Goal: Task Accomplishment & Management: Manage account settings

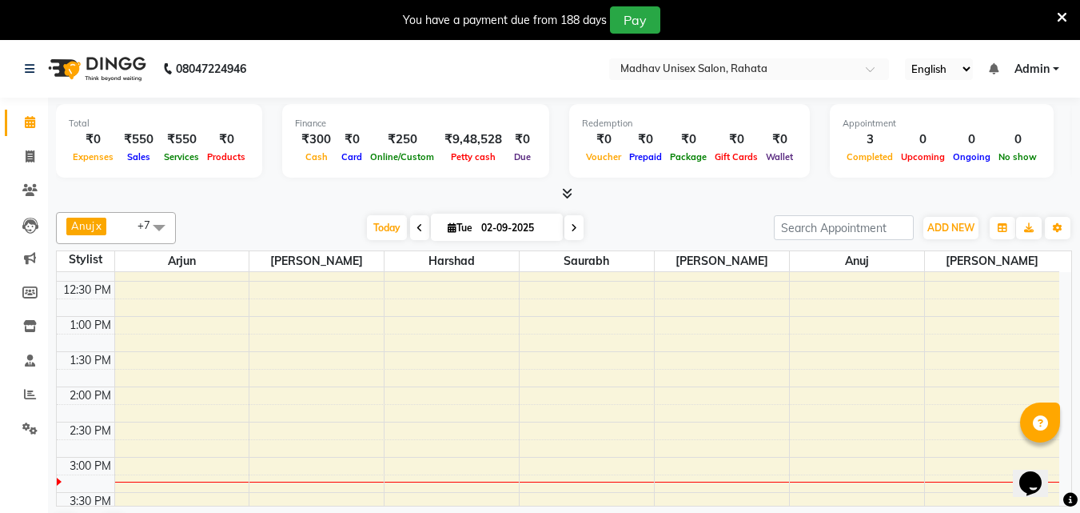
scroll to position [447, 0]
click at [405, 354] on div "6:00 AM 6:30 AM 7:00 AM 7:30 AM 8:00 AM 8:30 AM 9:00 AM 9:30 AM 10:00 AM 10:30 …" at bounding box center [558, 422] width 1003 height 1195
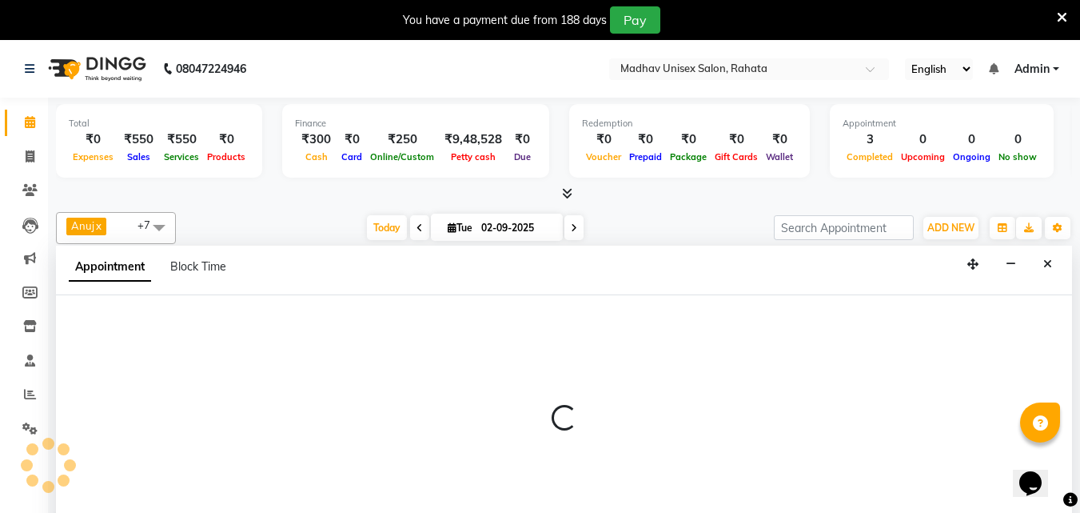
scroll to position [41, 0]
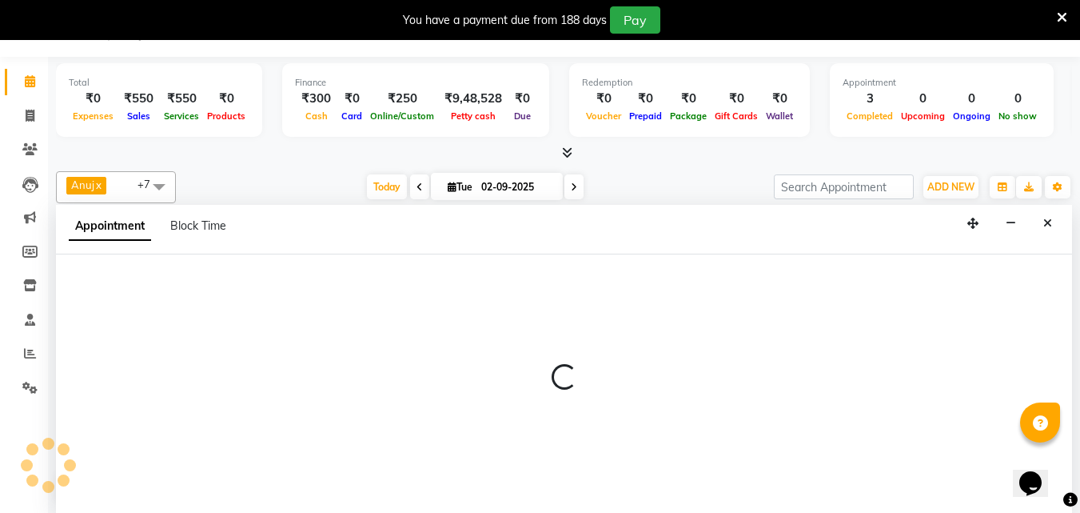
select select "14048"
select select "tentative"
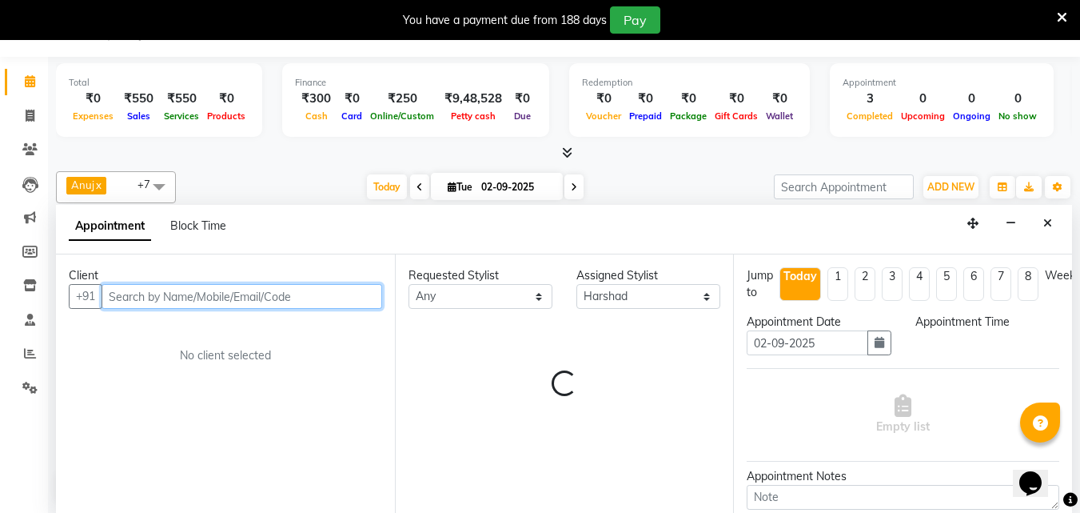
select select "810"
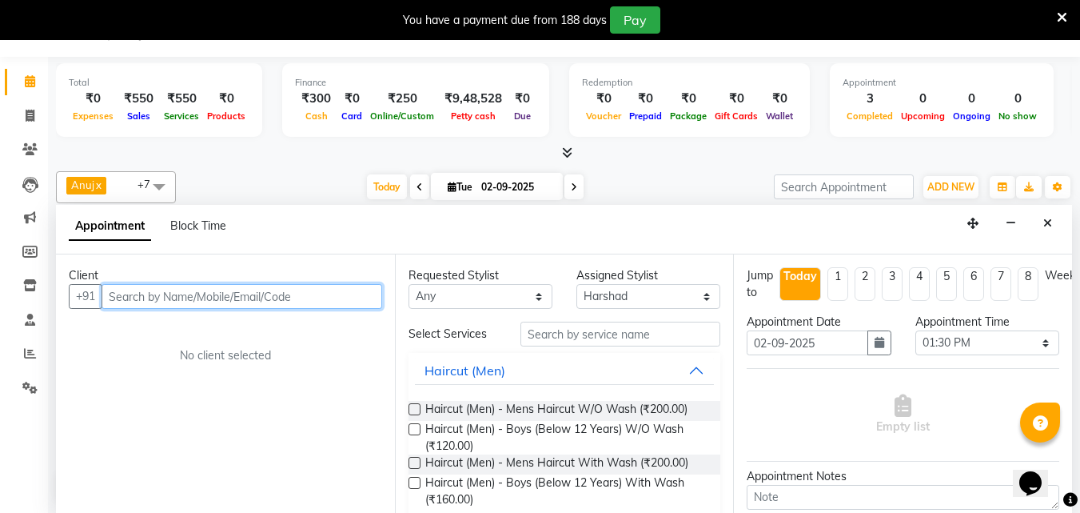
click at [271, 296] on input "text" at bounding box center [242, 296] width 281 height 25
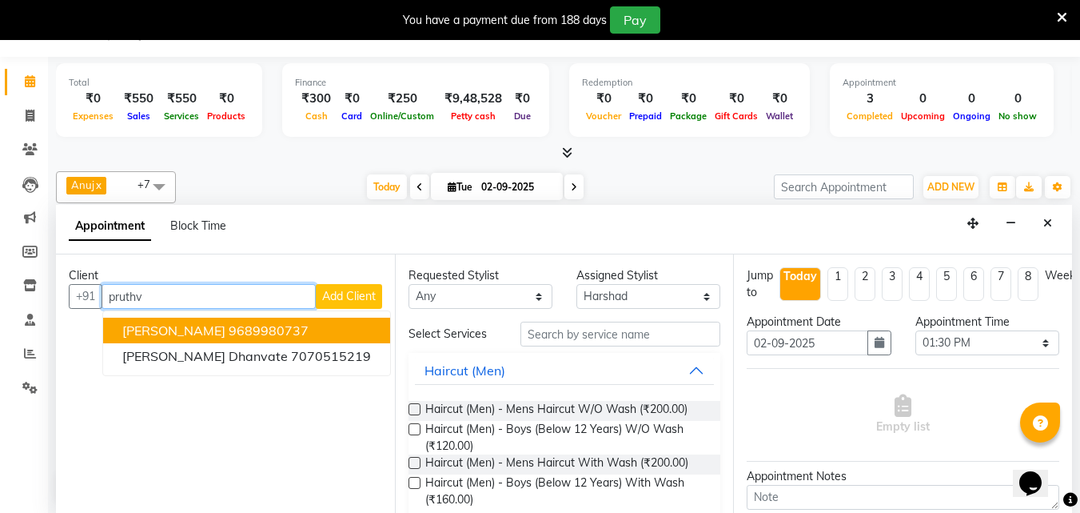
click at [177, 293] on input "pruthv" at bounding box center [209, 296] width 214 height 25
type input "p"
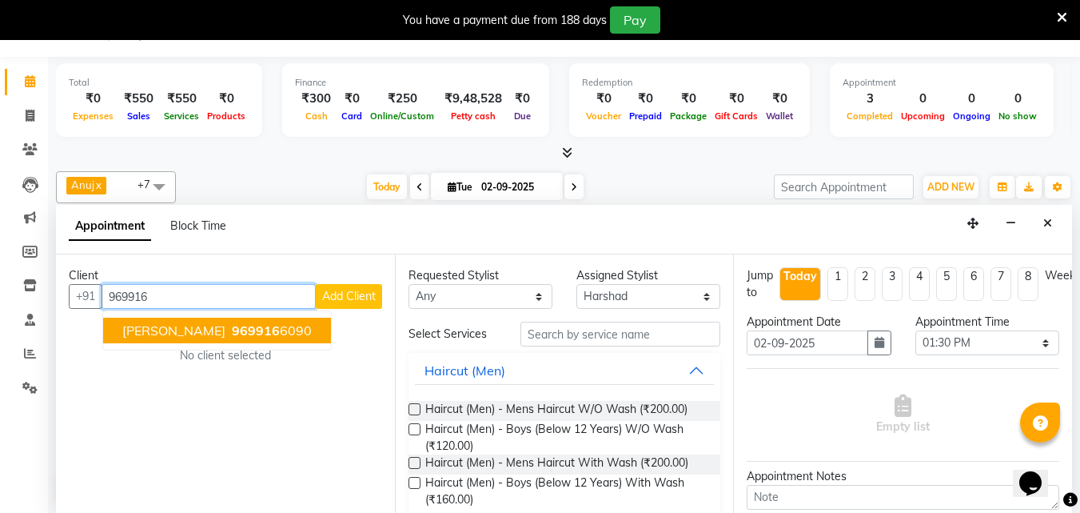
click at [183, 333] on span "[PERSON_NAME]" at bounding box center [173, 330] width 103 height 16
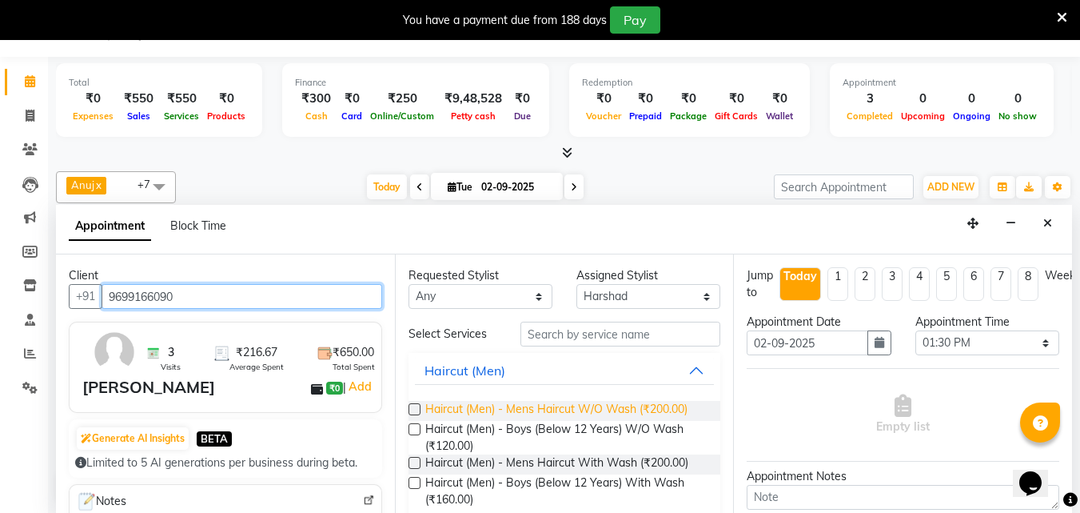
type input "9699166090"
click at [513, 407] on span "Haircut (Men) - Mens Haircut W/O Wash (₹200.00)" at bounding box center [556, 411] width 262 height 20
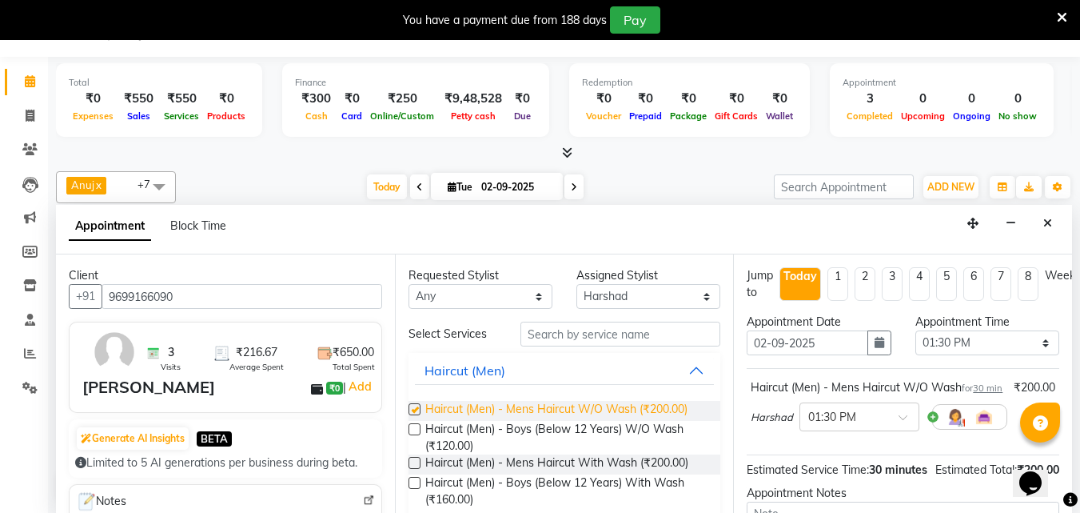
checkbox input "false"
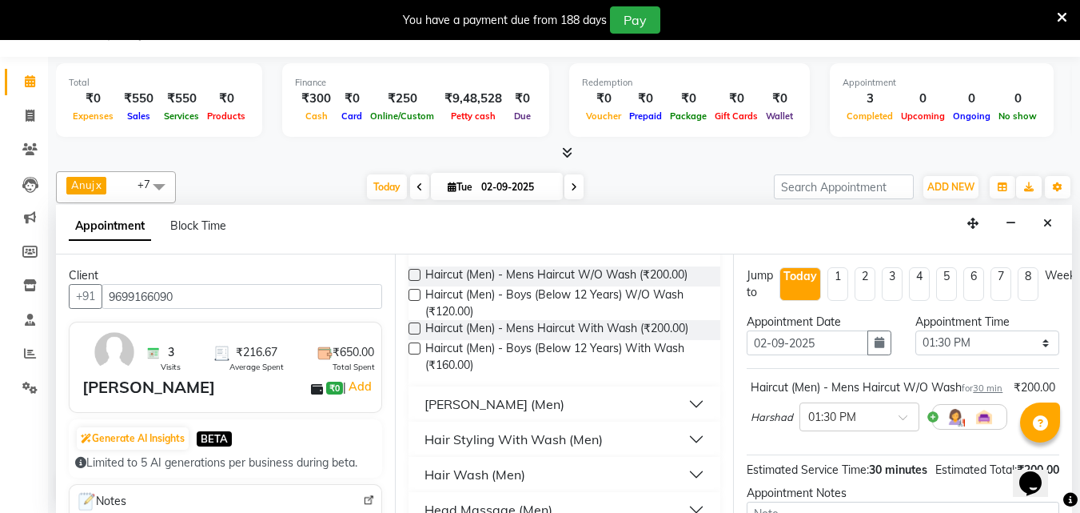
scroll to position [135, 0]
click at [423, 401] on button "[PERSON_NAME] (Men)" at bounding box center [565, 403] width 300 height 29
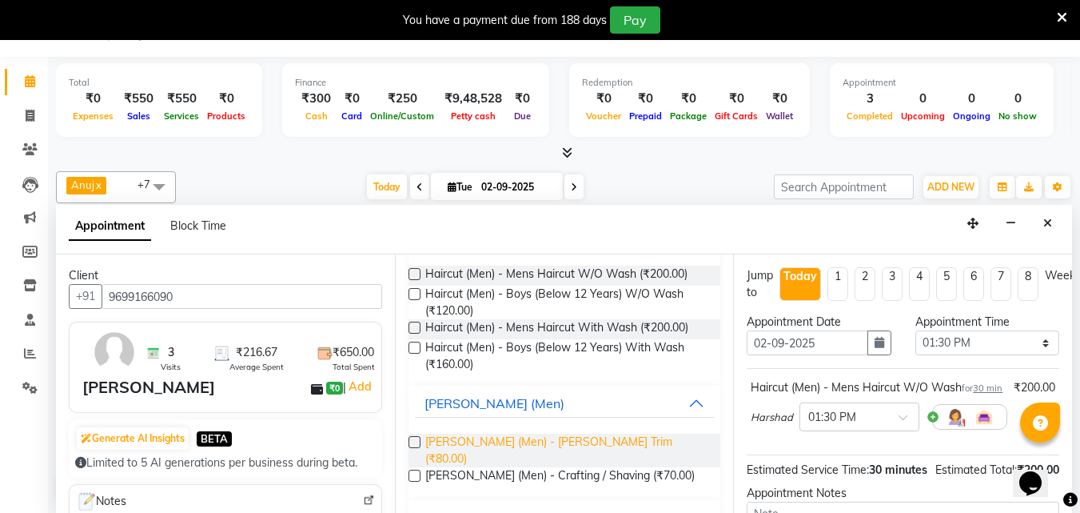
click at [531, 438] on span "[PERSON_NAME] (Men) - [PERSON_NAME] Trim (₹80.00)" at bounding box center [566, 450] width 283 height 34
checkbox input "false"
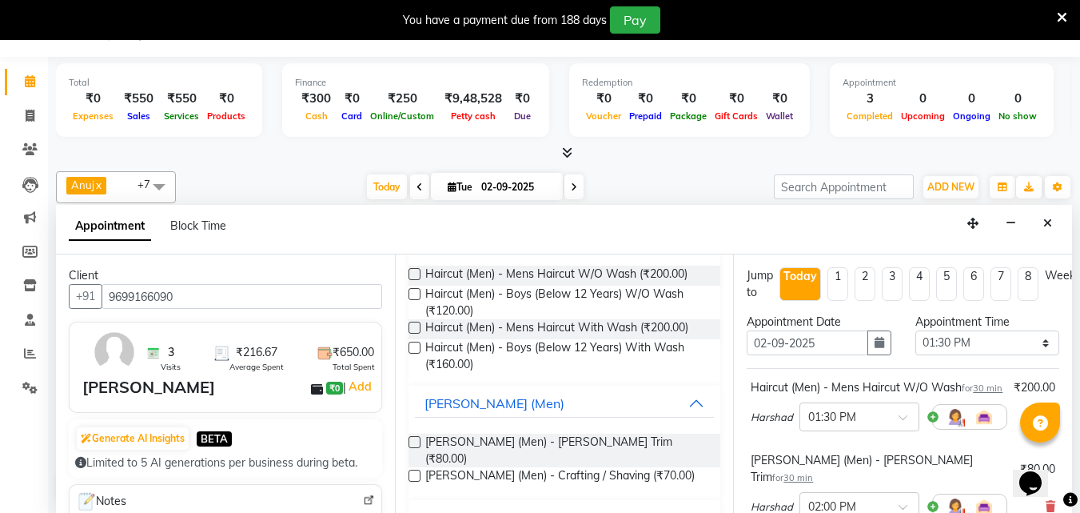
scroll to position [264, 0]
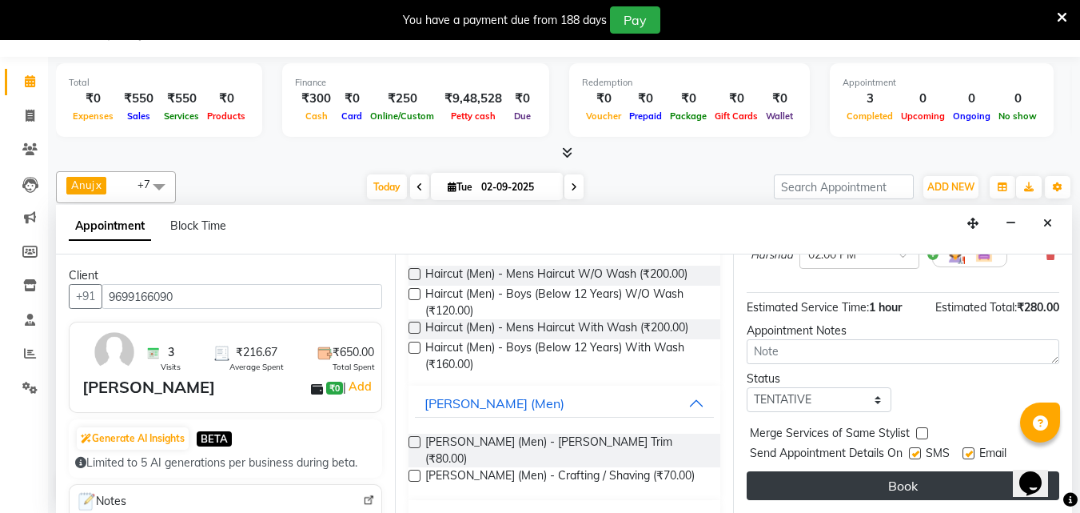
click at [860, 484] on button "Book" at bounding box center [903, 485] width 313 height 29
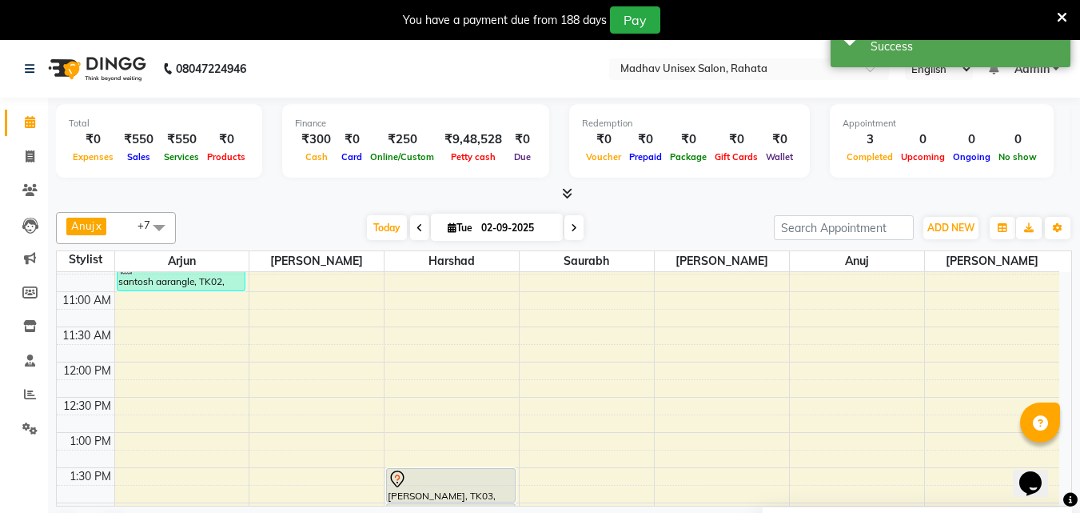
scroll to position [327, 0]
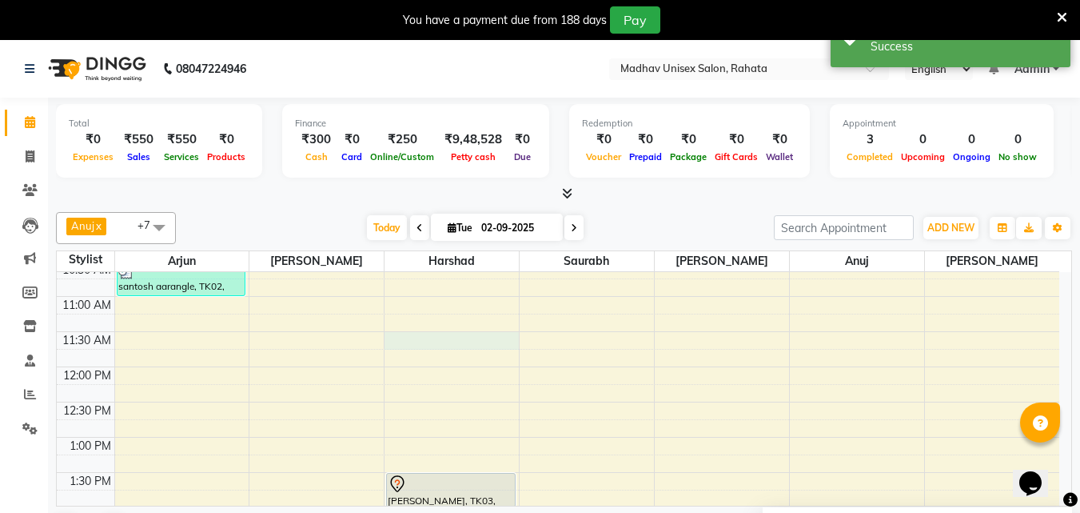
select select "14048"
select select "690"
select select "tentative"
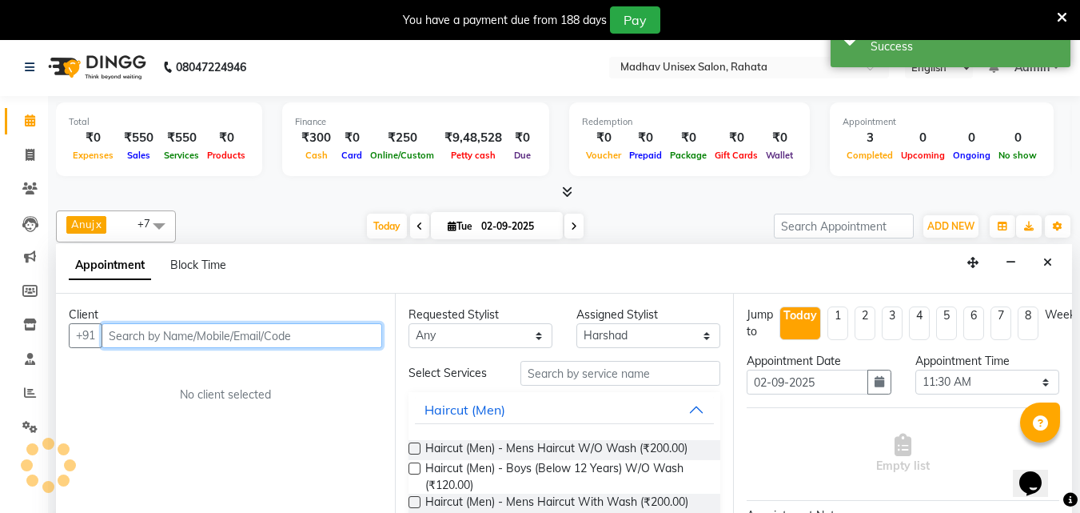
scroll to position [41, 0]
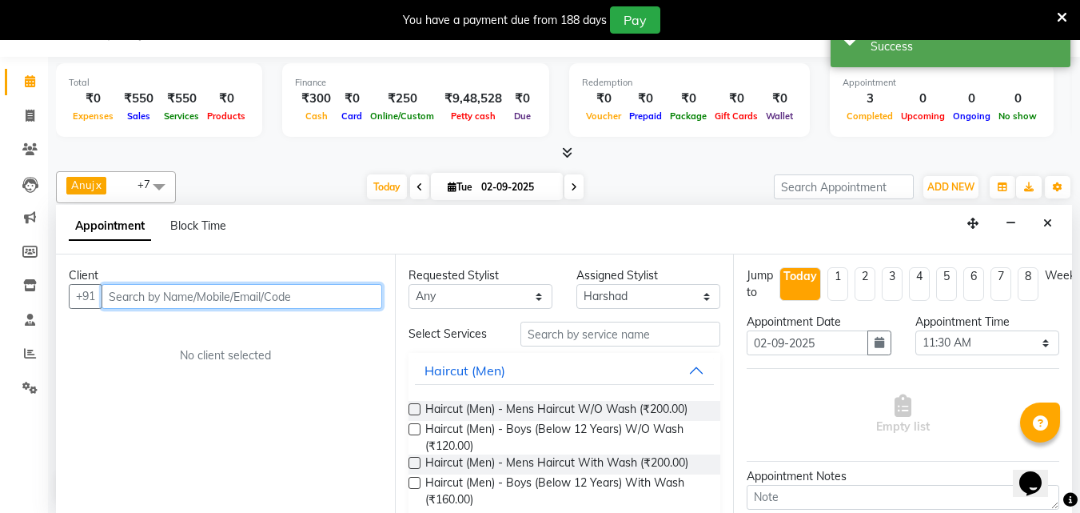
click at [303, 297] on input "text" at bounding box center [242, 296] width 281 height 25
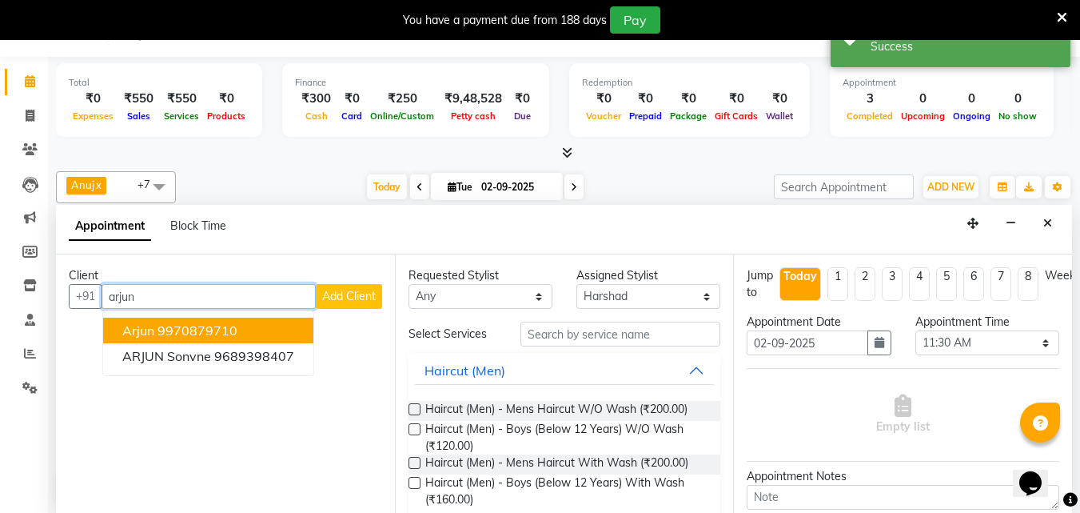
click at [281, 331] on button "Arjun 9970879710" at bounding box center [208, 330] width 210 height 26
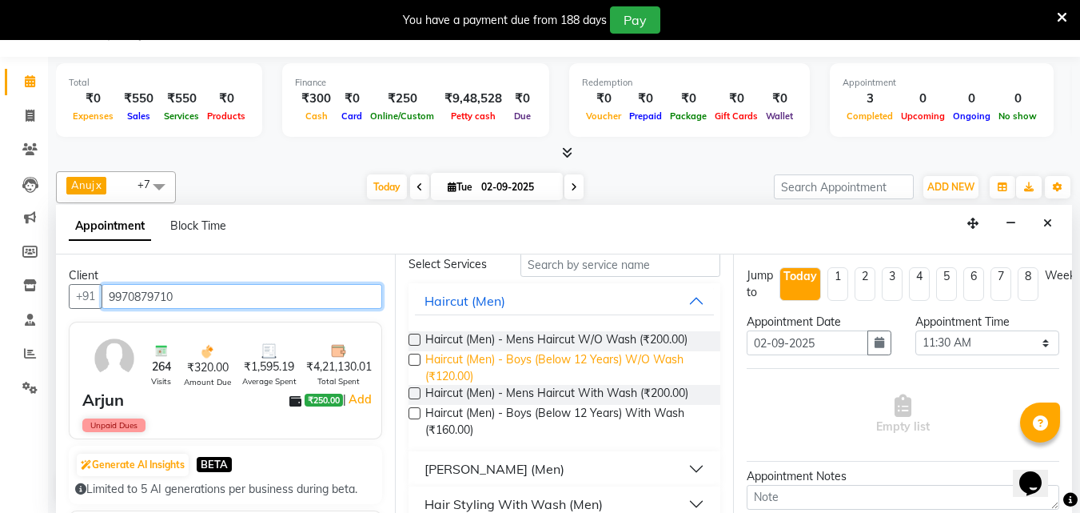
scroll to position [70, 0]
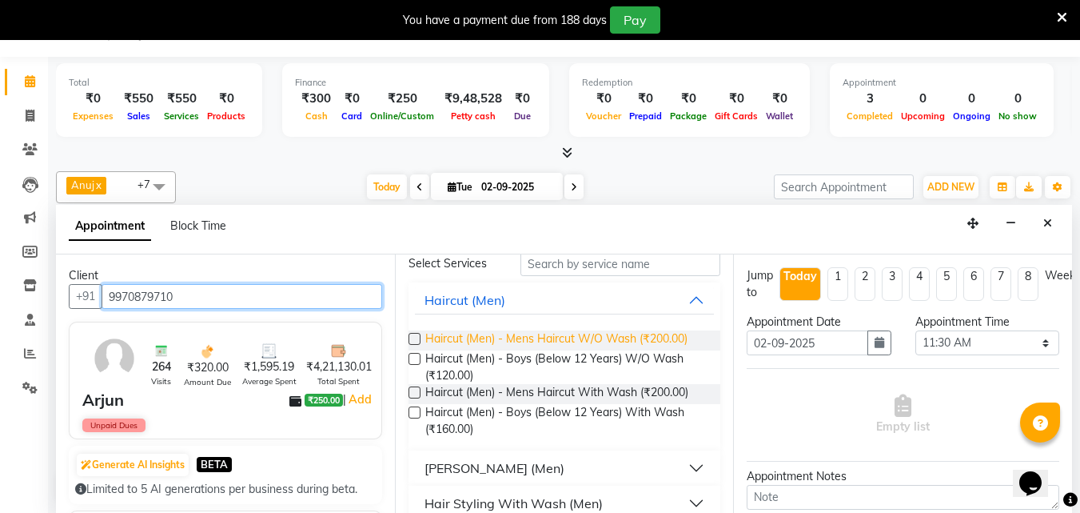
type input "9970879710"
click at [624, 340] on span "Haircut (Men) - Mens Haircut W/O Wash (₹200.00)" at bounding box center [556, 340] width 262 height 20
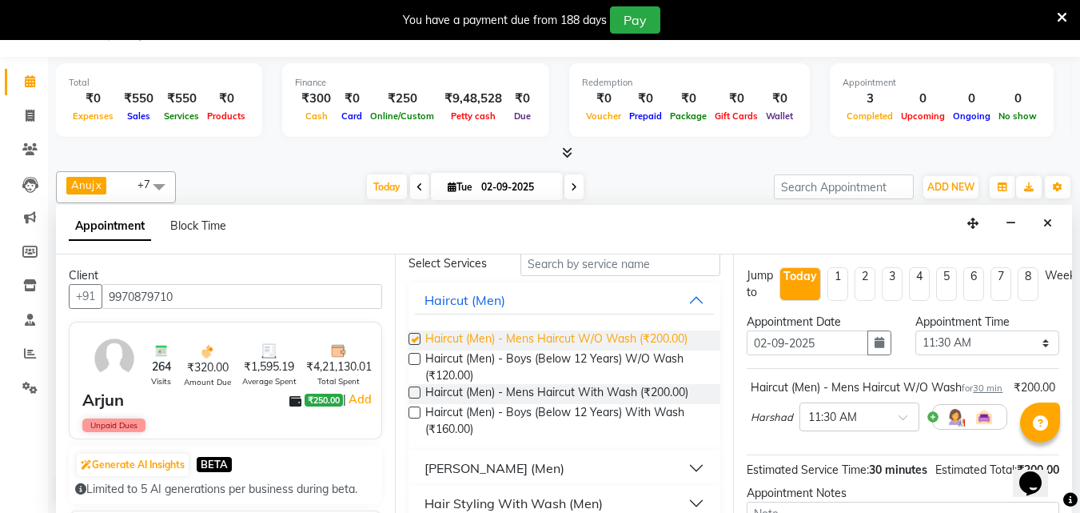
checkbox input "false"
click at [510, 457] on button "[PERSON_NAME] (Men)" at bounding box center [565, 467] width 300 height 29
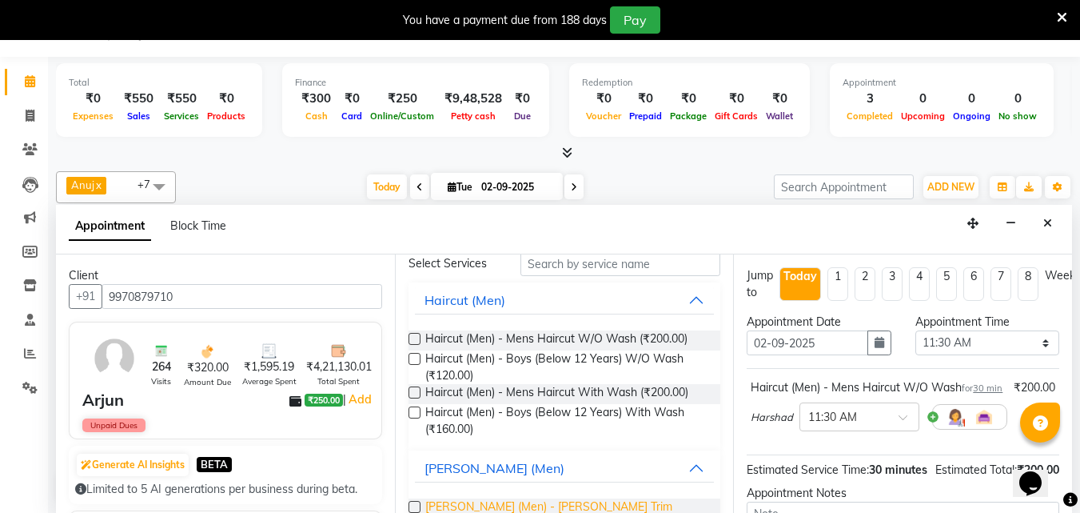
click at [507, 505] on span "[PERSON_NAME] (Men) - [PERSON_NAME] Trim (₹80.00)" at bounding box center [566, 515] width 283 height 34
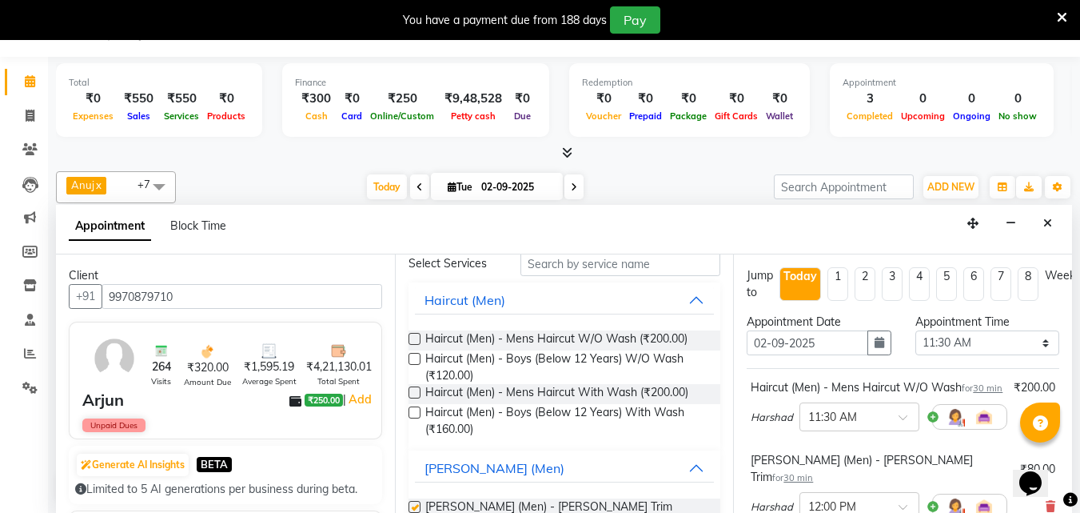
checkbox input "false"
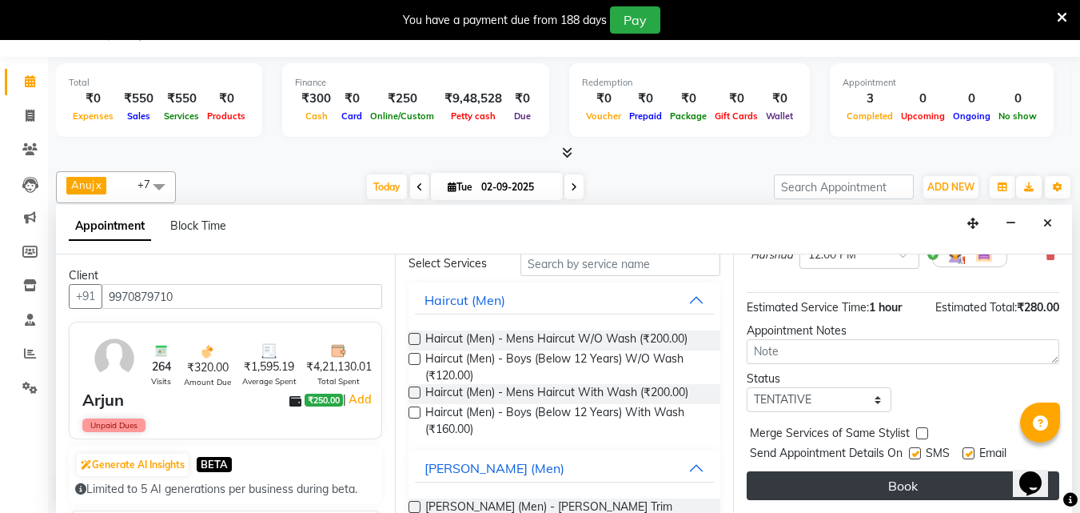
drag, startPoint x: 818, startPoint y: 454, endPoint x: 814, endPoint y: 469, distance: 15.7
click at [814, 469] on div "Jump to [DATE] 1 2 3 4 5 6 7 8 Weeks Appointment Date [DATE] Appointment Time S…" at bounding box center [902, 383] width 339 height 258
click at [814, 471] on button "Book" at bounding box center [903, 485] width 313 height 29
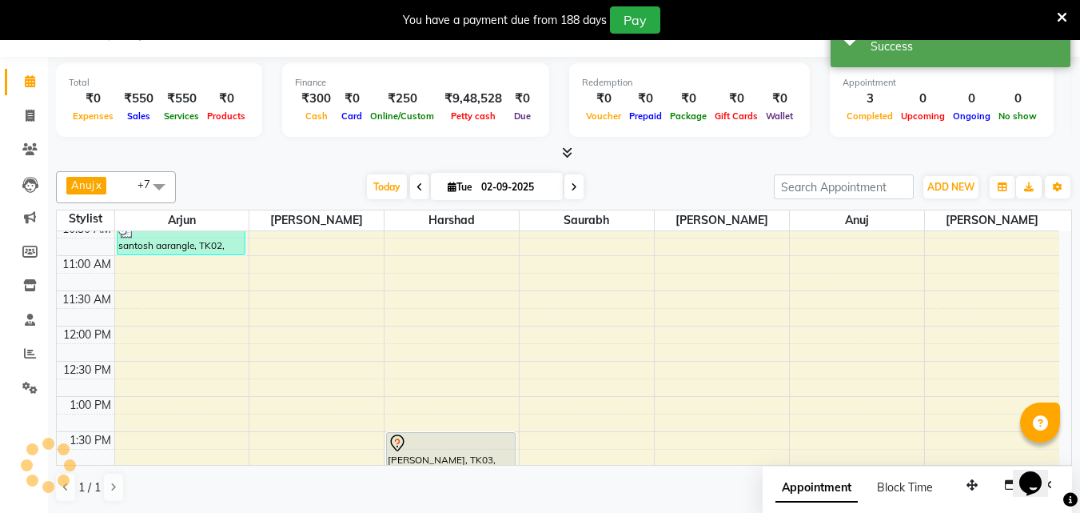
scroll to position [0, 0]
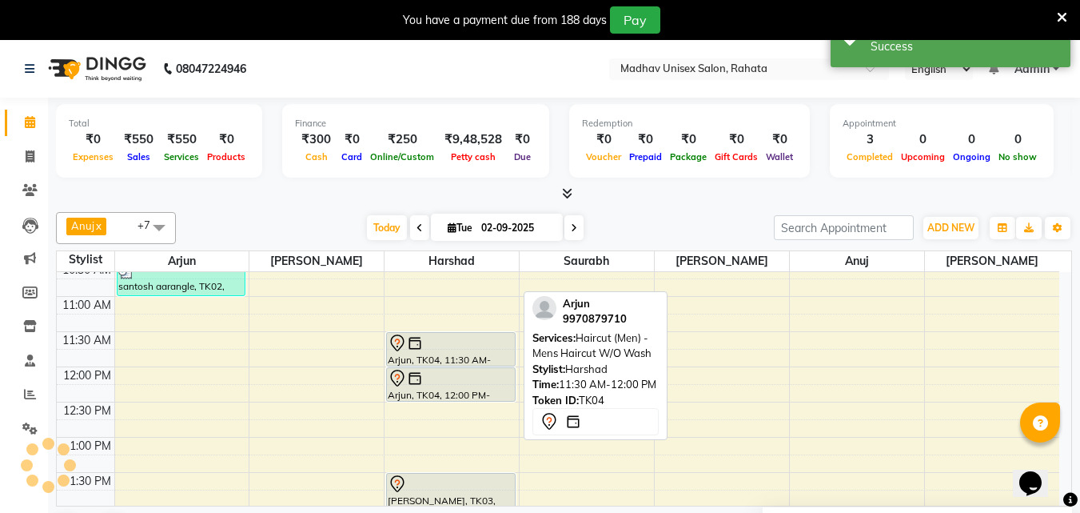
click at [457, 349] on div at bounding box center [451, 342] width 126 height 19
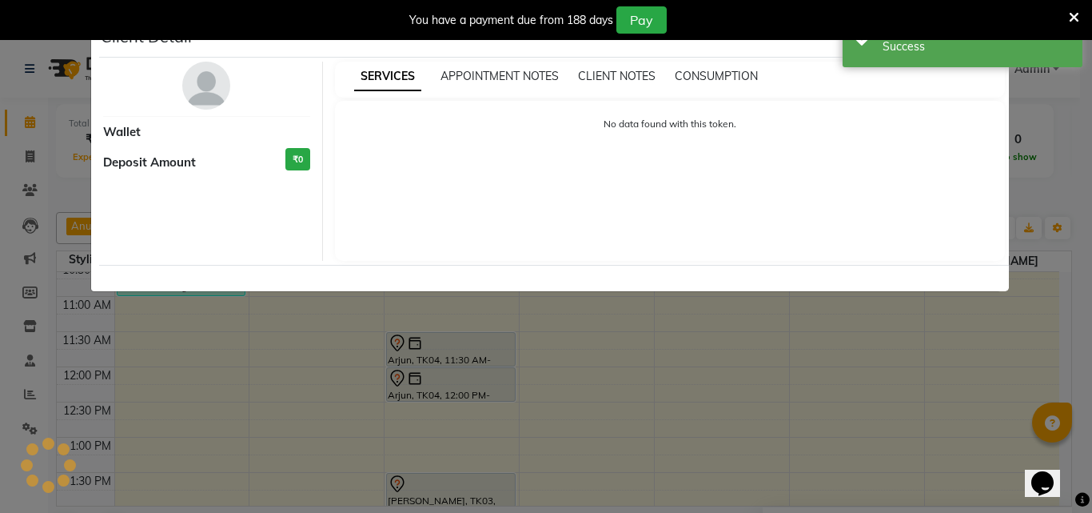
select select "7"
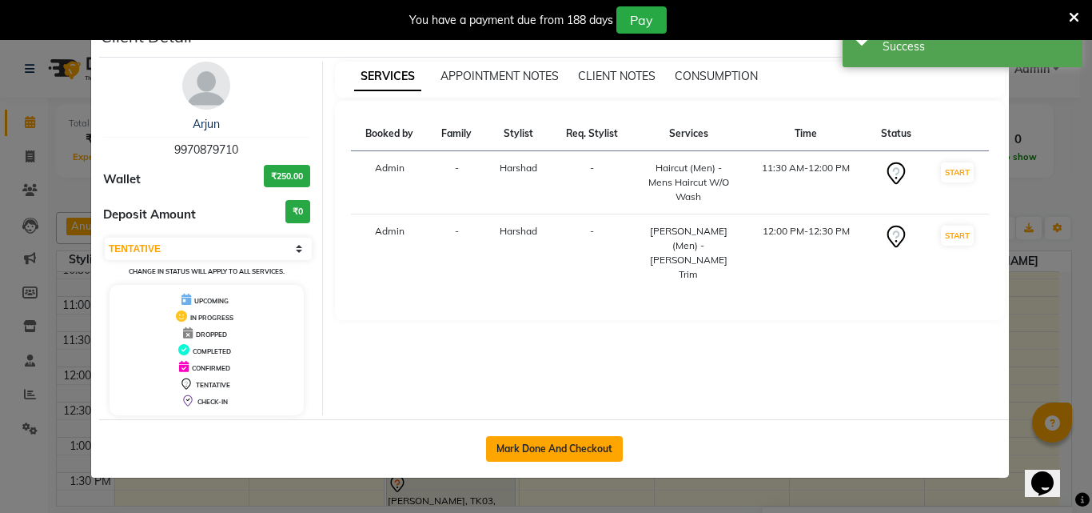
click at [523, 456] on button "Mark Done And Checkout" at bounding box center [554, 449] width 137 height 26
select select "service"
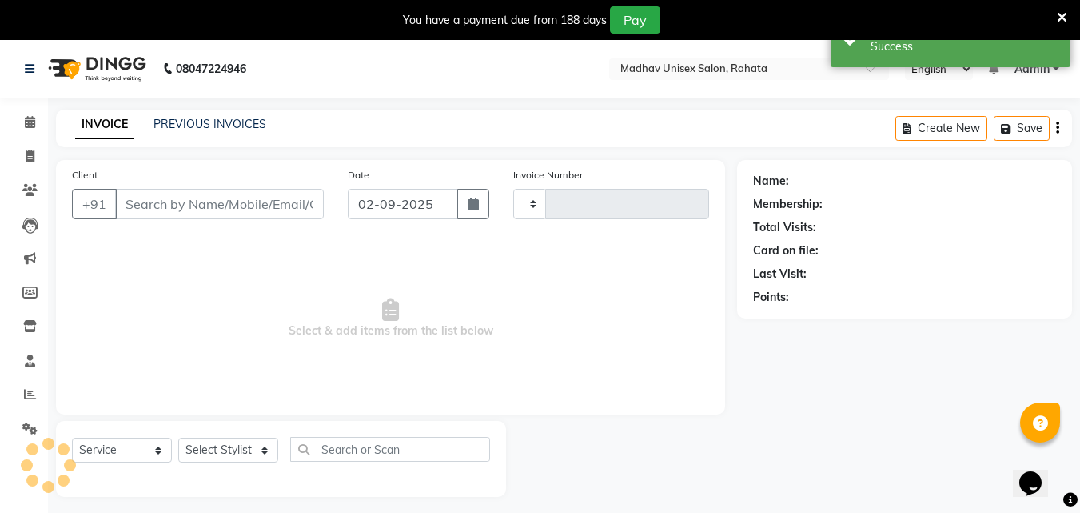
type input "2747"
select select "870"
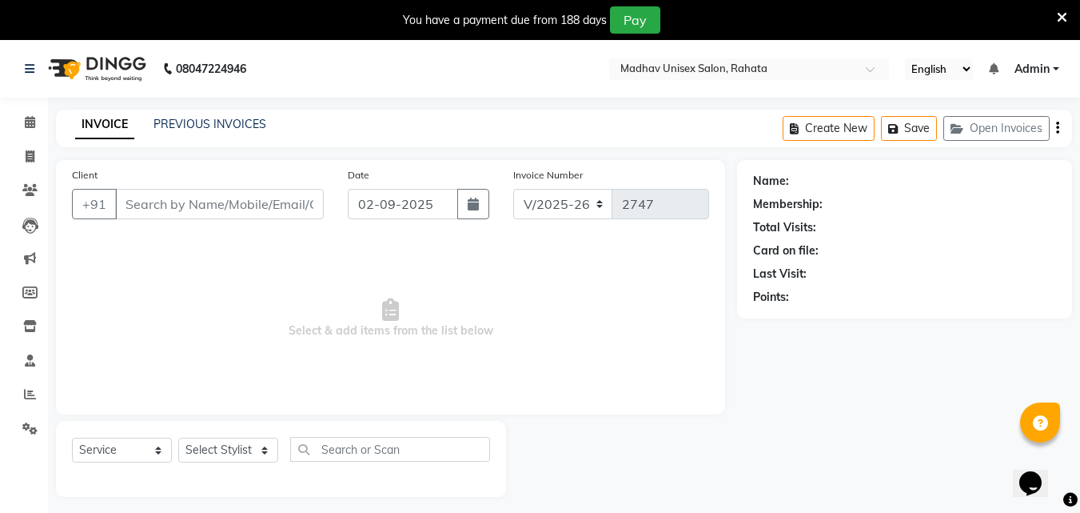
type input "9970879710"
select select "14048"
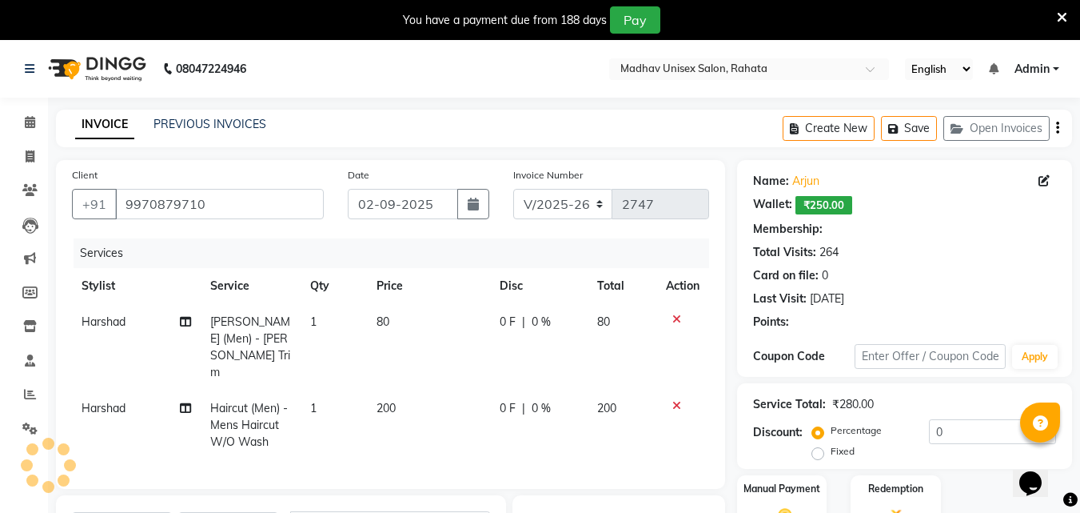
click at [402, 323] on td "80" at bounding box center [428, 347] width 123 height 86
select select "14048"
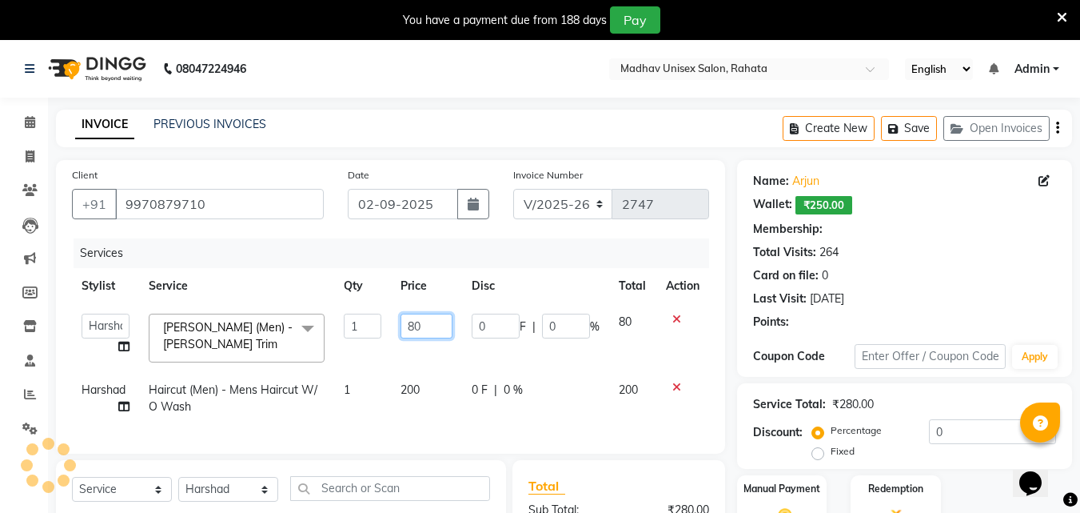
click at [402, 323] on input "80" at bounding box center [427, 325] width 52 height 25
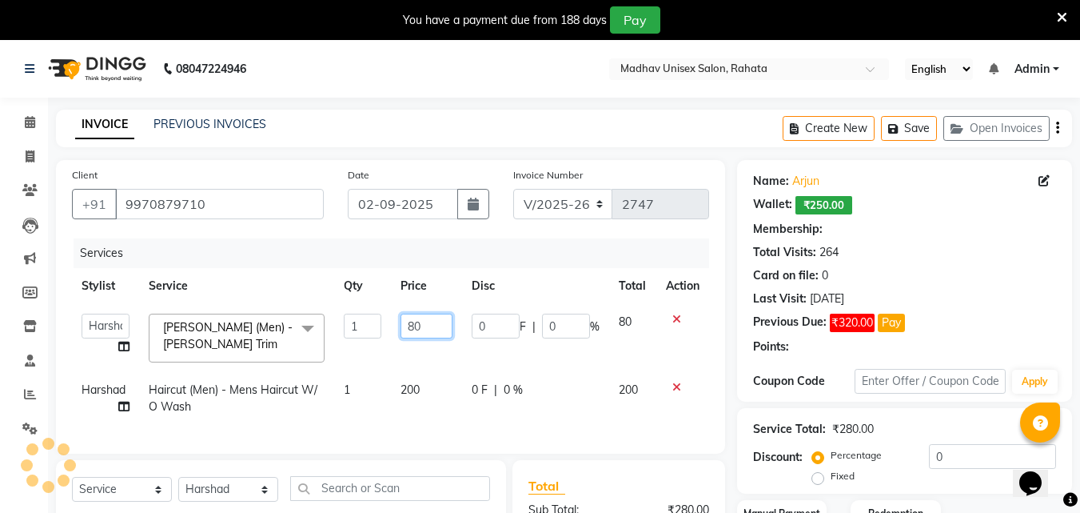
click at [409, 323] on input "80" at bounding box center [427, 325] width 52 height 25
click at [412, 323] on input "80" at bounding box center [427, 325] width 52 height 25
type input "50"
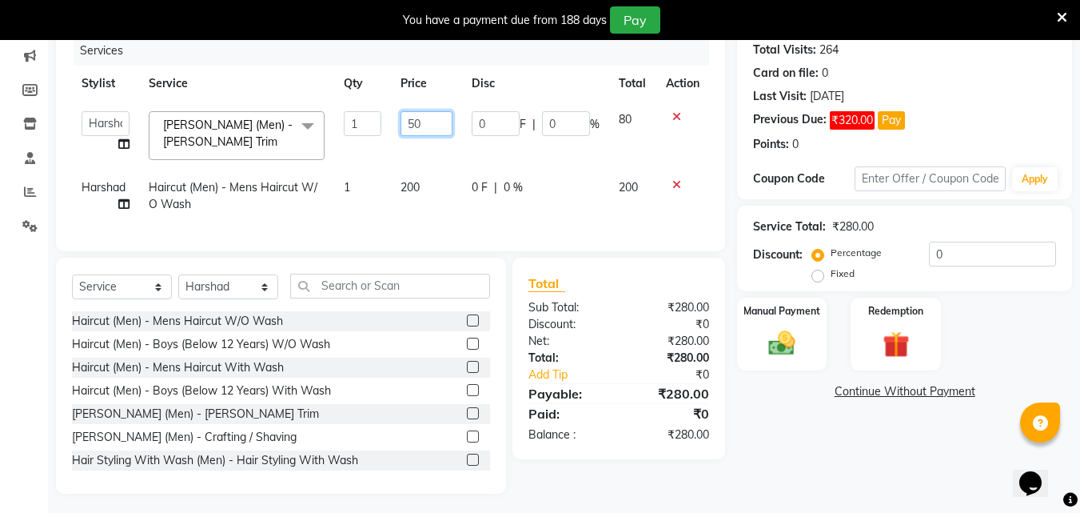
scroll to position [207, 0]
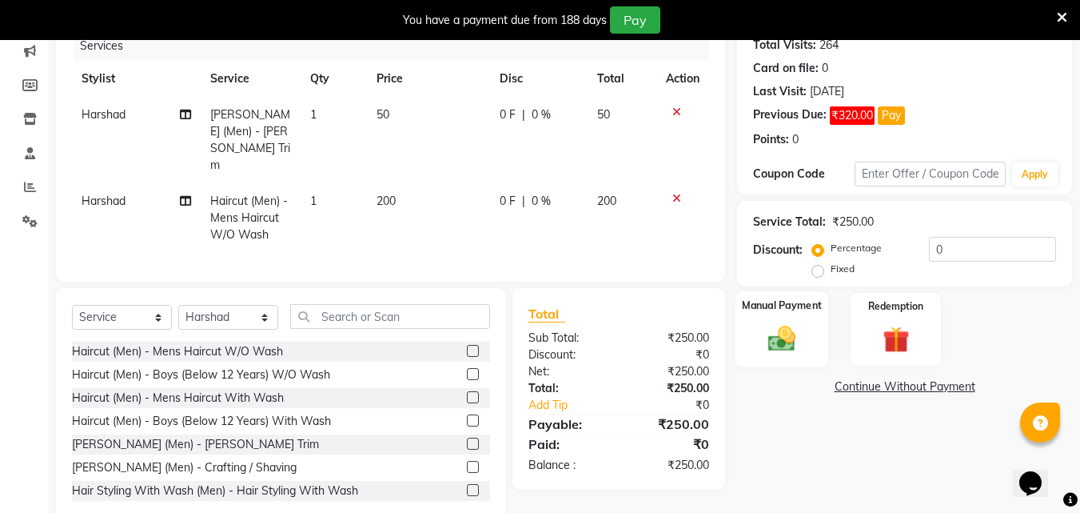
click at [792, 345] on img at bounding box center [782, 338] width 45 height 32
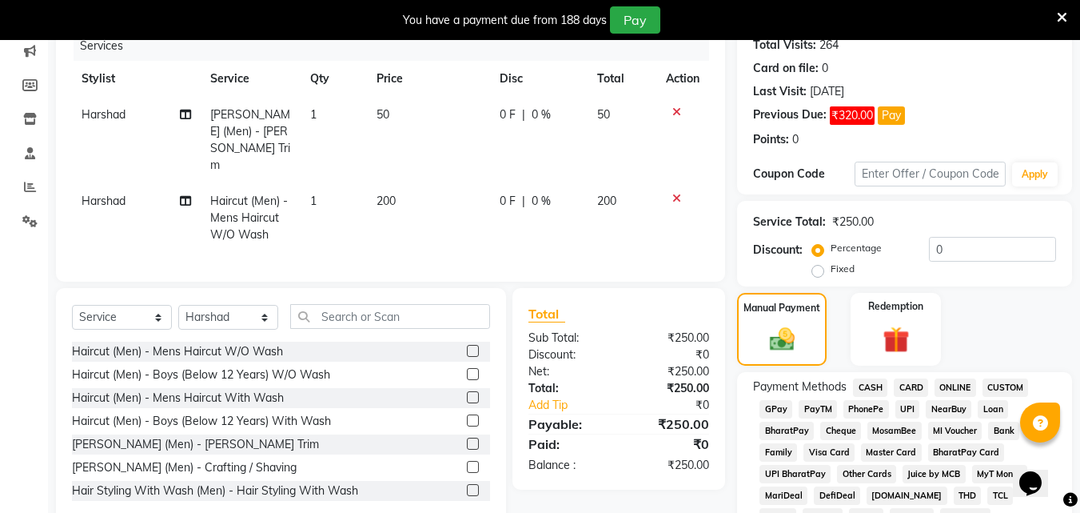
click at [873, 410] on span "PhonePe" at bounding box center [867, 409] width 46 height 18
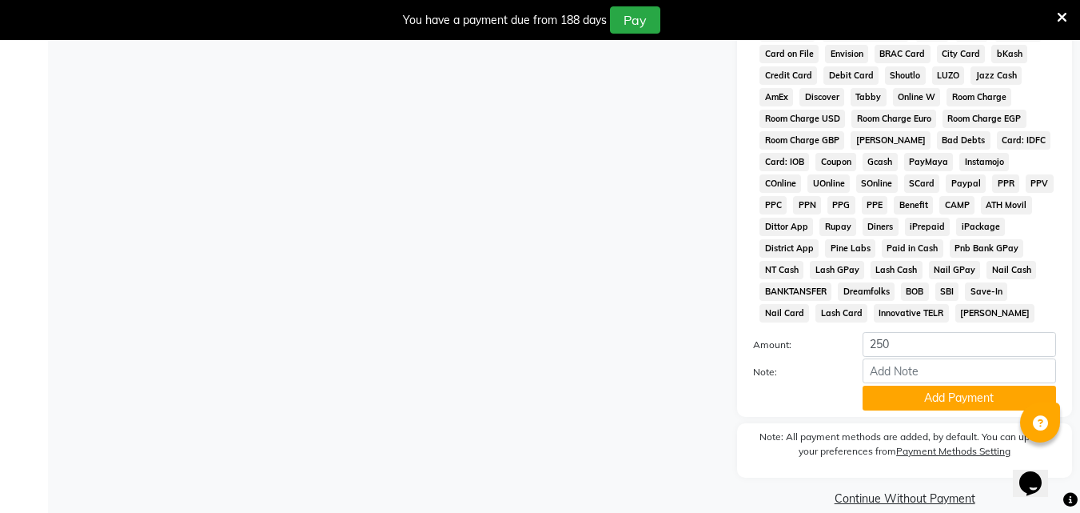
scroll to position [800, 0]
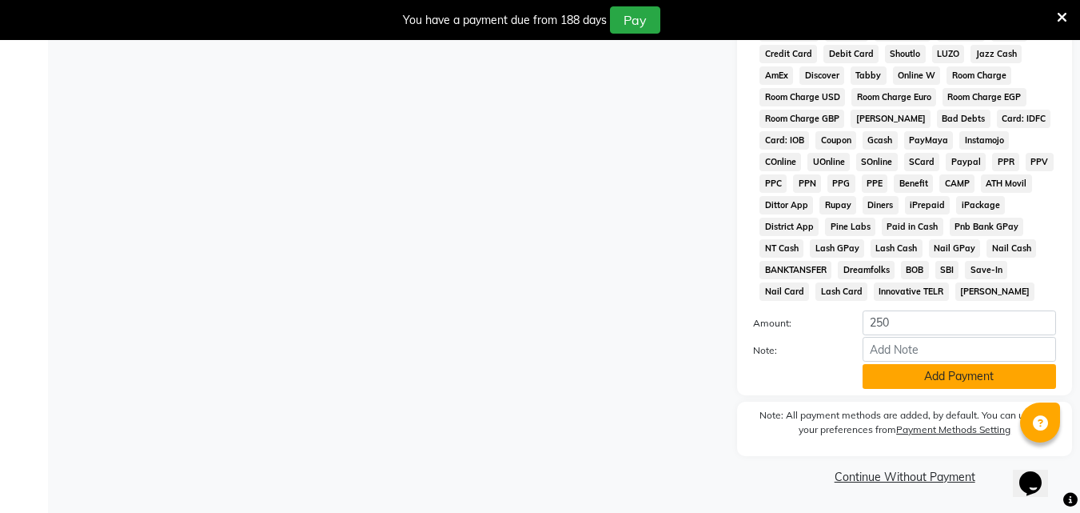
click at [908, 385] on button "Add Payment" at bounding box center [960, 376] width 194 height 25
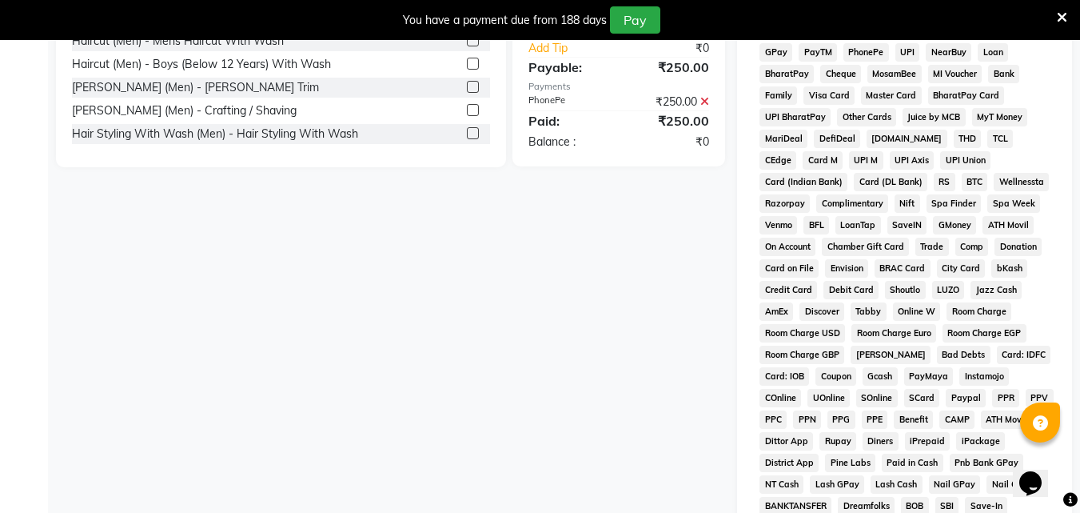
scroll to position [805, 0]
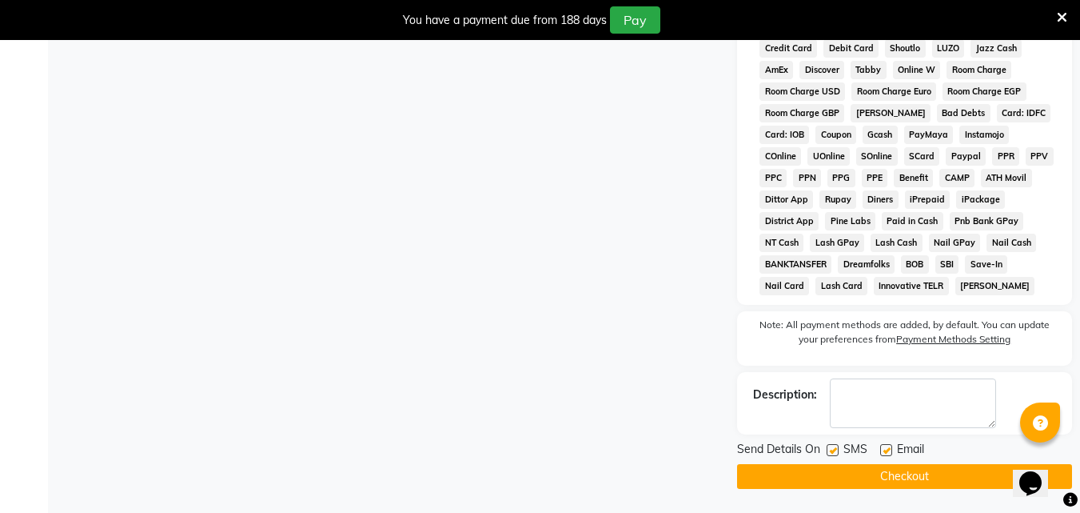
click at [868, 487] on button "Checkout" at bounding box center [904, 476] width 335 height 25
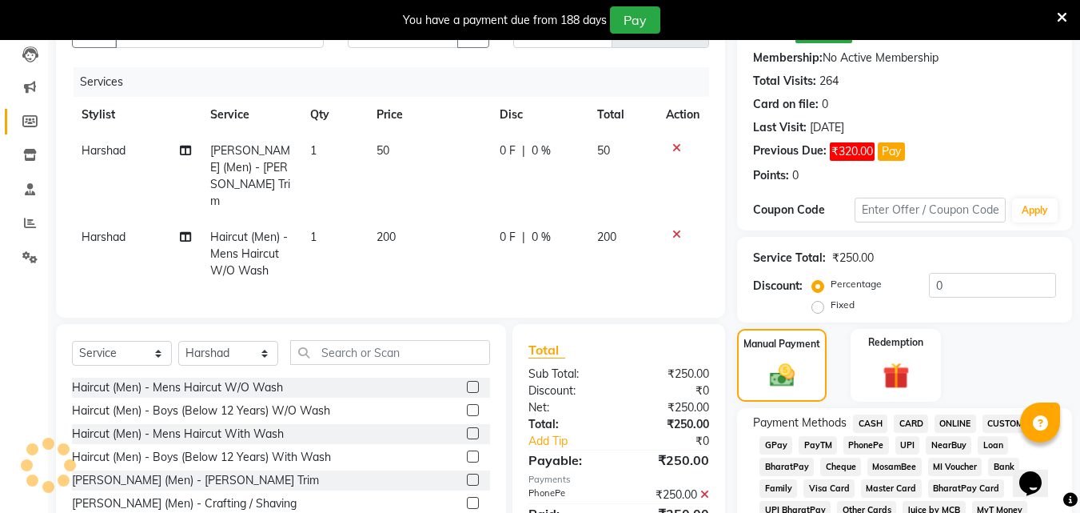
scroll to position [106, 0]
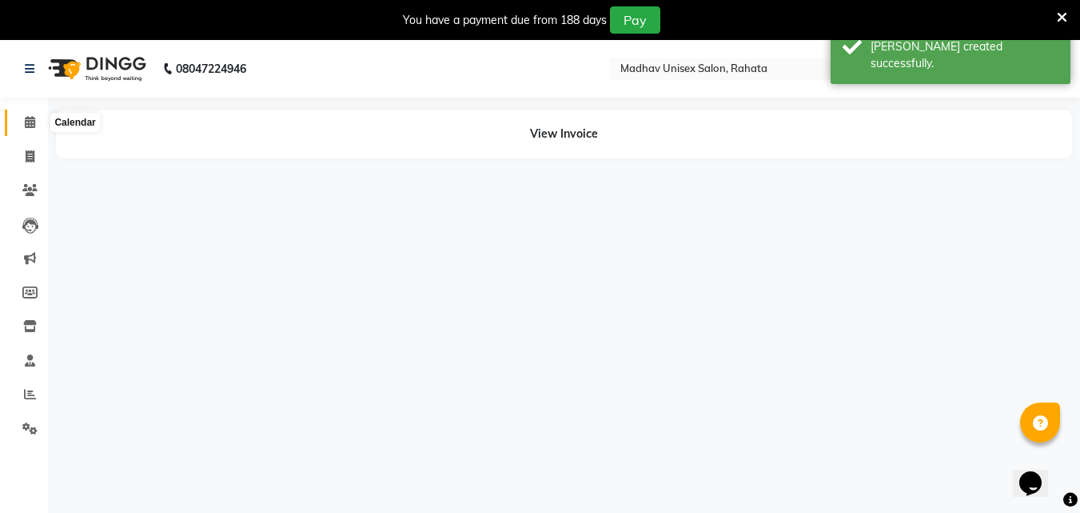
click at [22, 119] on span at bounding box center [30, 123] width 28 height 18
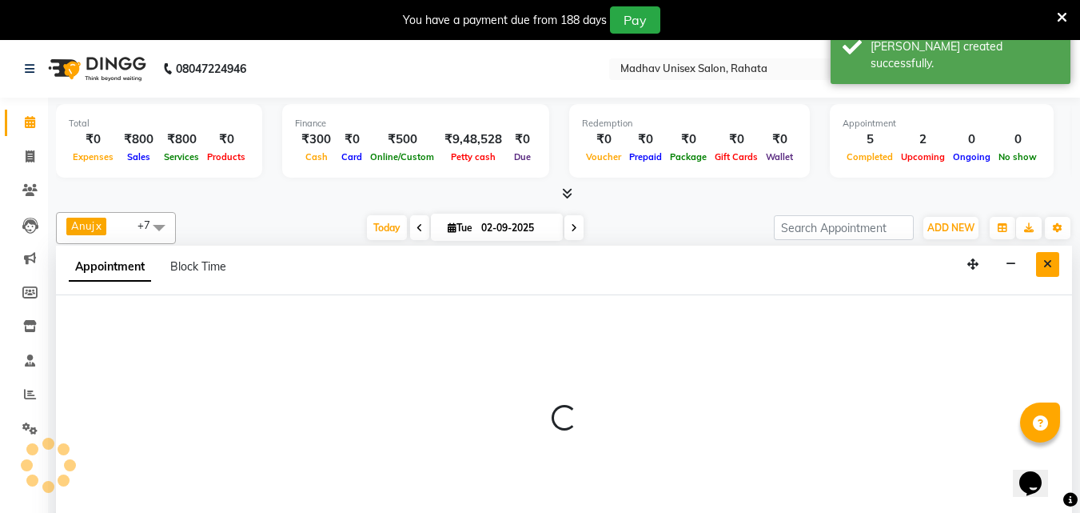
click at [1051, 260] on icon "Close" at bounding box center [1047, 263] width 9 height 11
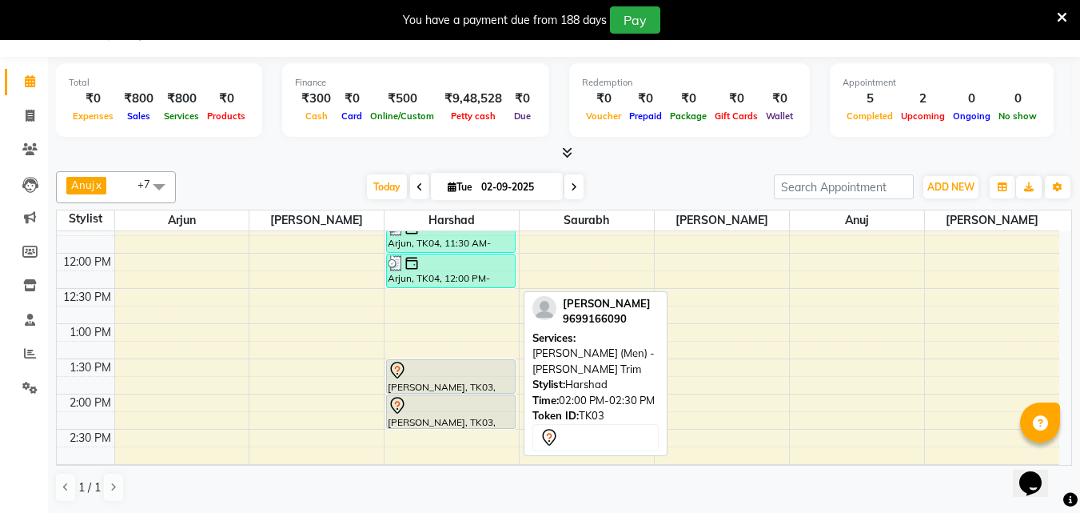
scroll to position [399, 0]
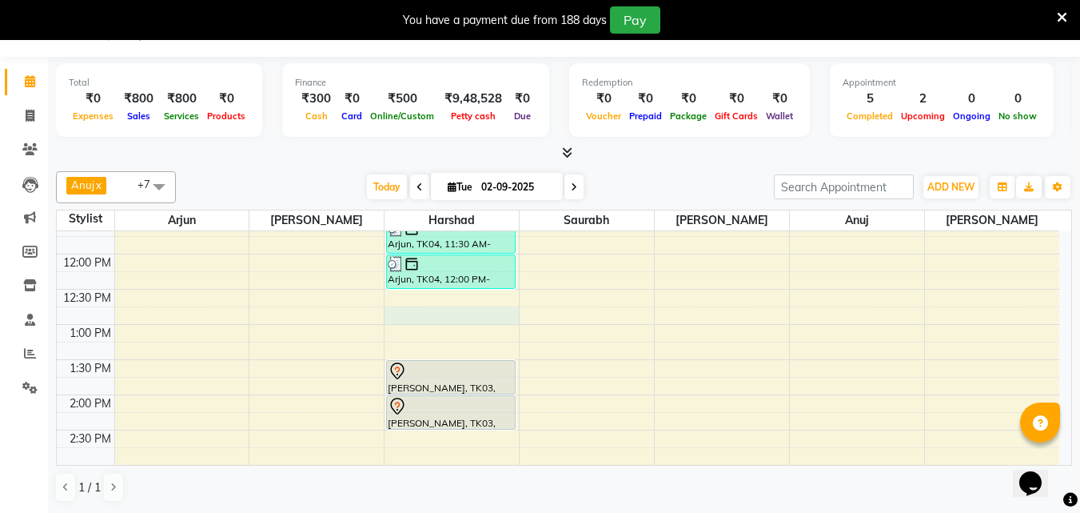
click at [395, 317] on div "6:00 AM 6:30 AM 7:00 AM 7:30 AM 8:00 AM 8:30 AM 9:00 AM 9:30 AM 10:00 AM 10:30 …" at bounding box center [558, 429] width 1003 height 1195
select select "14048"
select select "tentative"
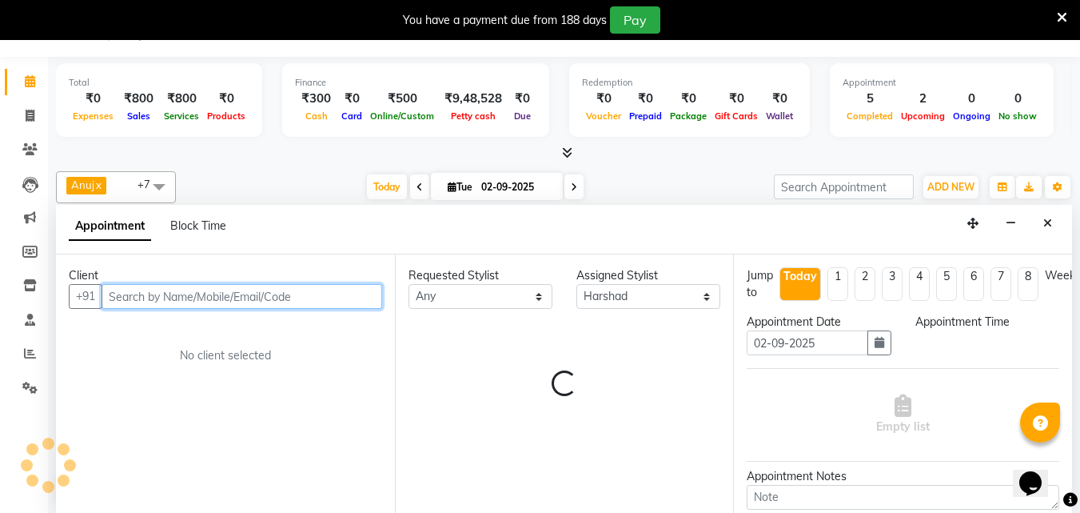
select select "765"
click at [271, 297] on input "text" at bounding box center [242, 296] width 281 height 25
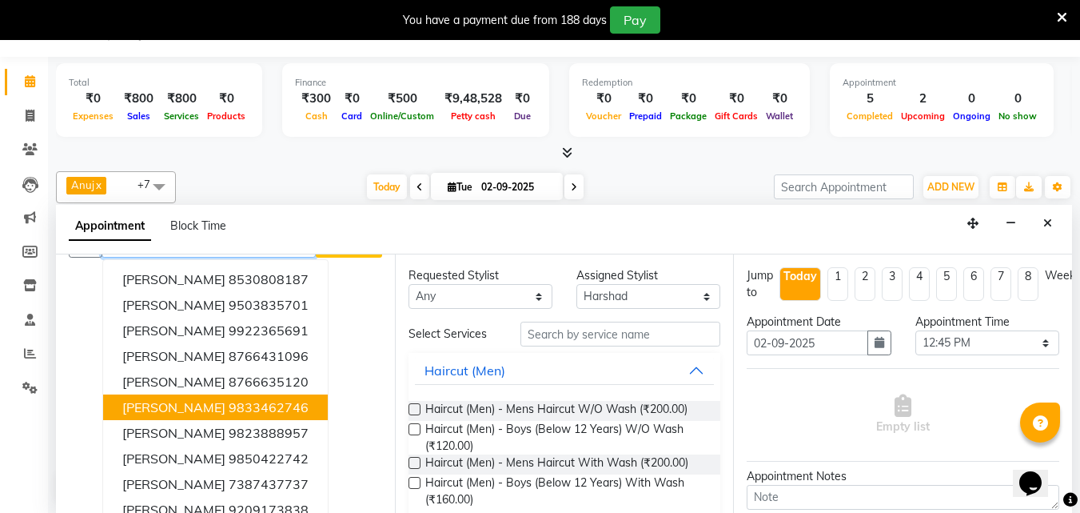
scroll to position [68, 0]
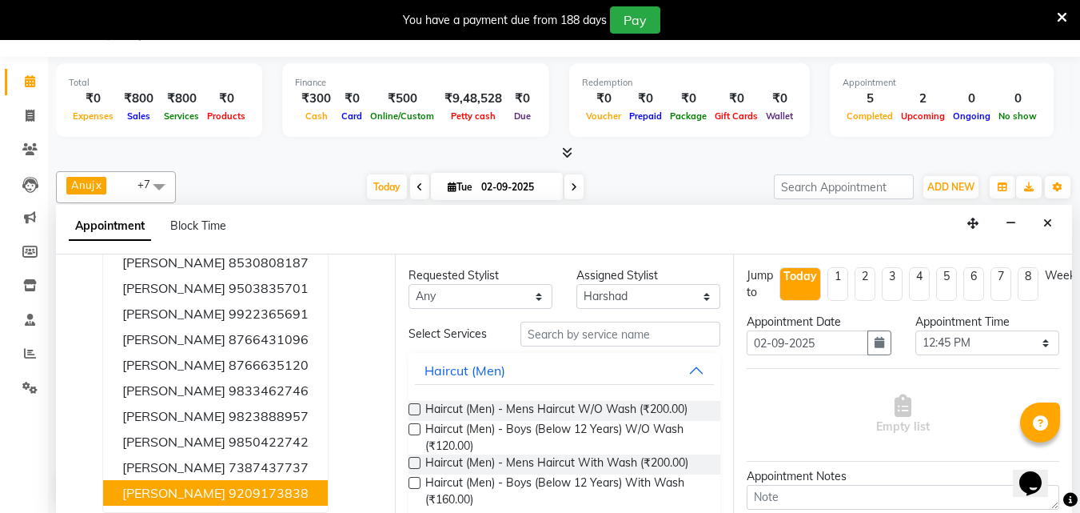
click at [236, 493] on ngb-highlight "9209173838" at bounding box center [269, 493] width 80 height 16
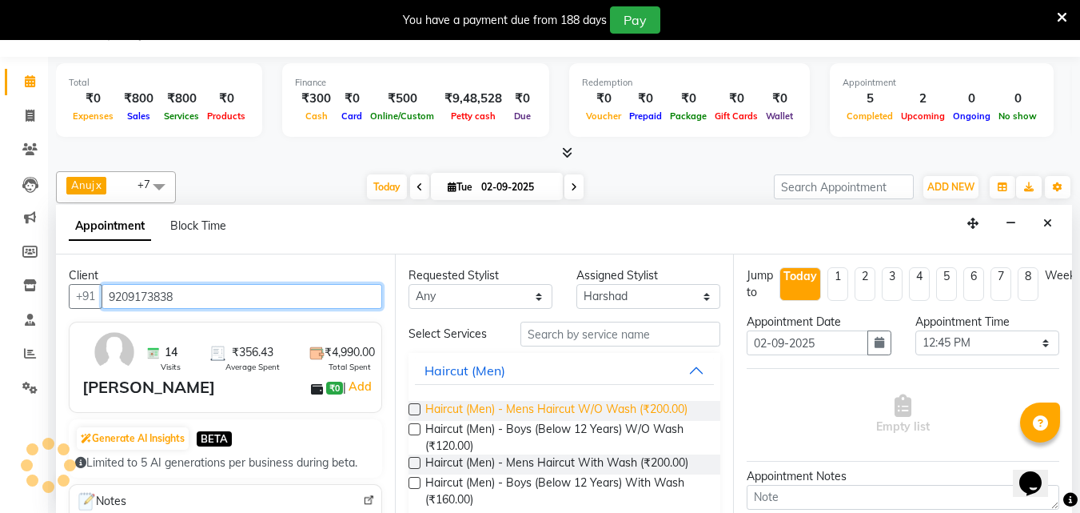
type input "9209173838"
click at [589, 403] on span "Haircut (Men) - Mens Haircut W/O Wash (₹200.00)" at bounding box center [556, 411] width 262 height 20
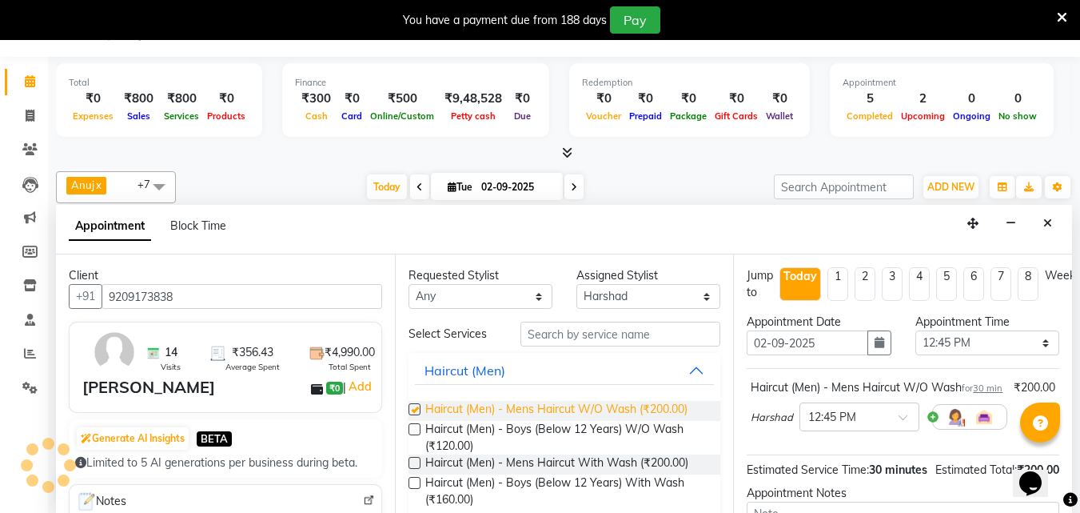
checkbox input "false"
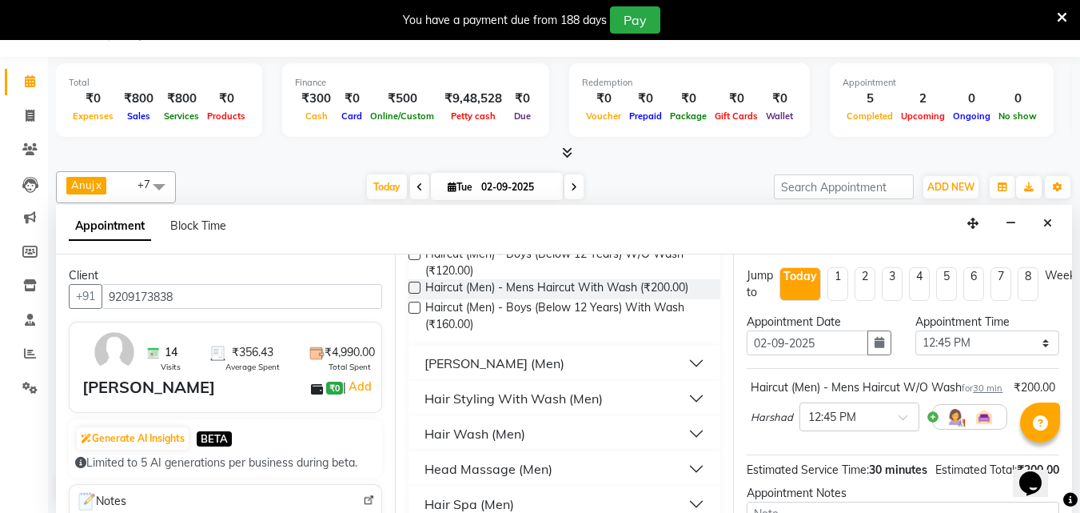
scroll to position [178, 0]
click at [458, 368] on div "[PERSON_NAME] (Men)" at bounding box center [495, 360] width 140 height 19
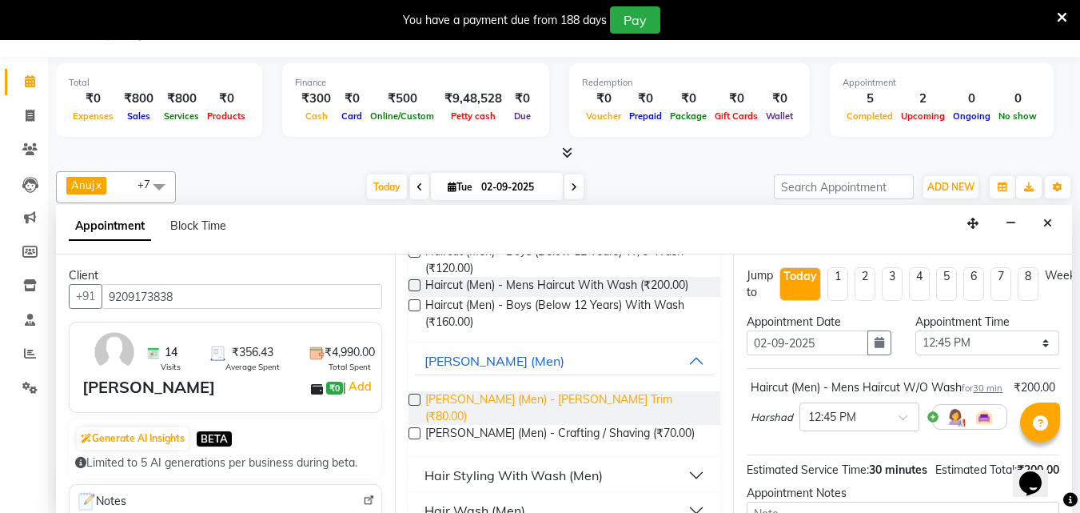
click at [468, 398] on span "[PERSON_NAME] (Men) - [PERSON_NAME] Trim (₹80.00)" at bounding box center [566, 408] width 283 height 34
checkbox input "false"
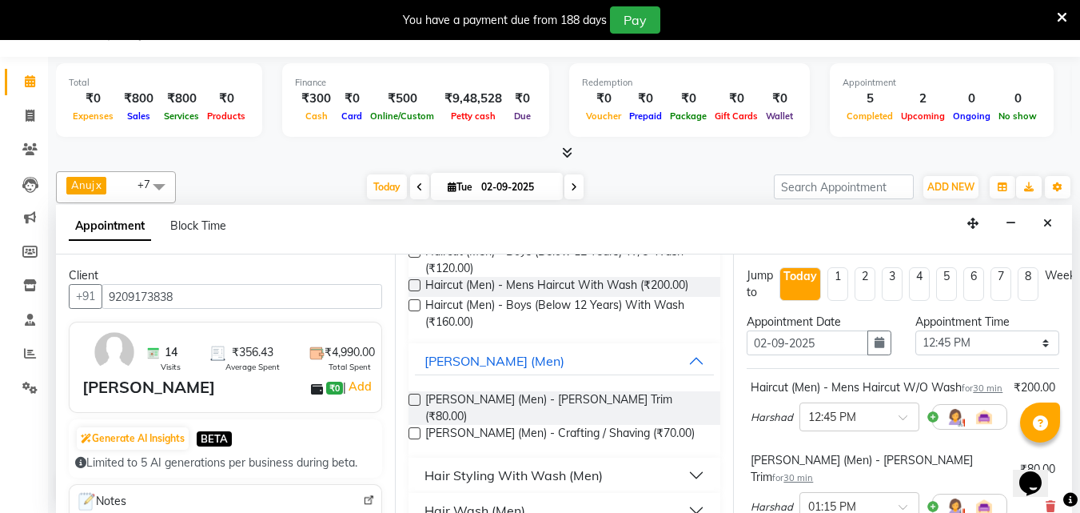
scroll to position [264, 0]
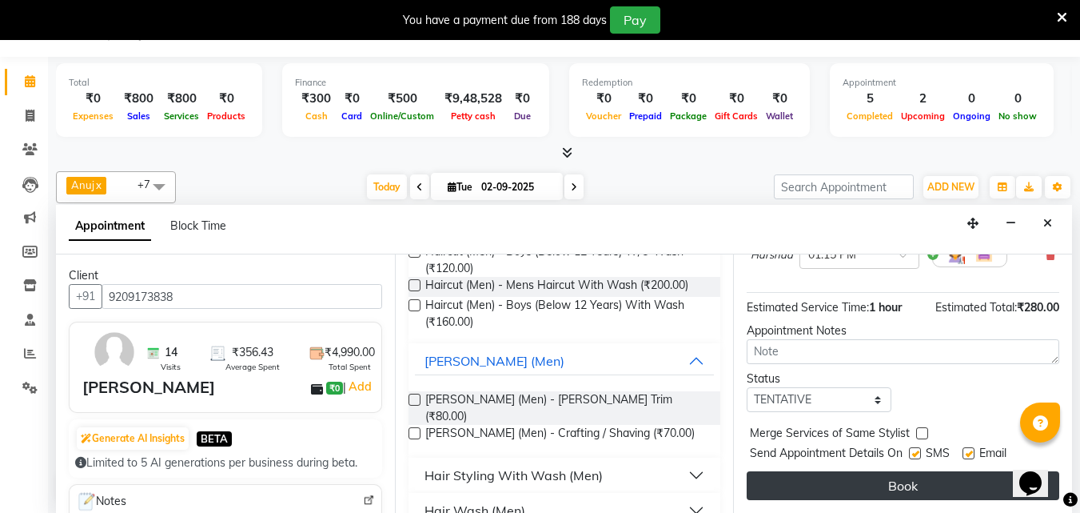
click at [787, 478] on button "Book" at bounding box center [903, 485] width 313 height 29
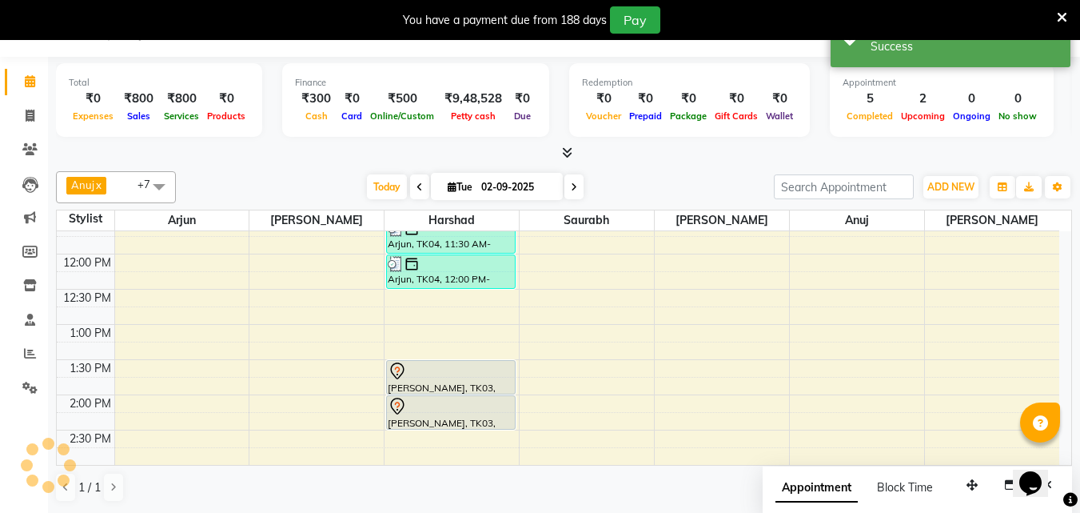
scroll to position [0, 0]
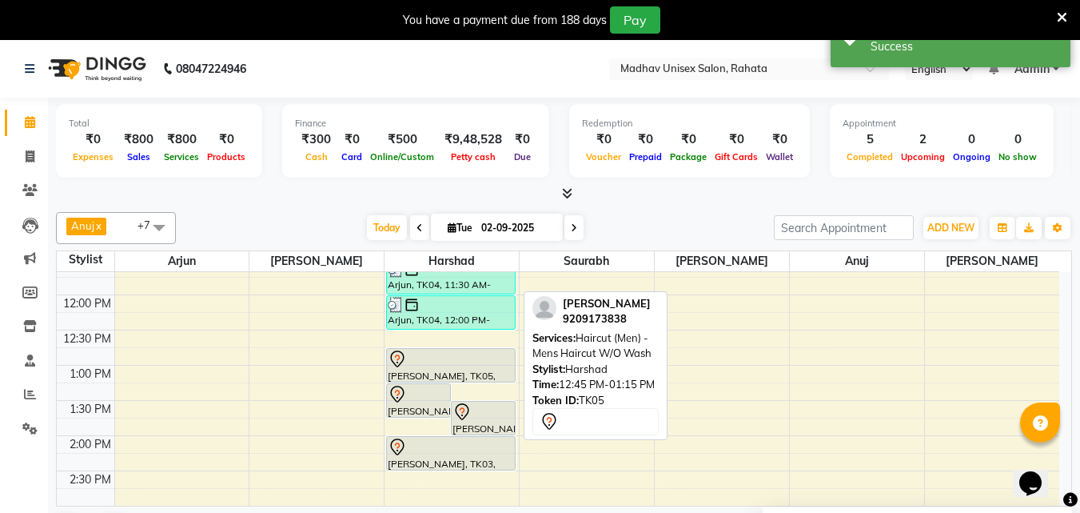
click at [458, 371] on div "[PERSON_NAME], TK05, 12:45 PM-01:15 PM, Haircut (Men) - Mens Haircut W/O Wash" at bounding box center [451, 365] width 128 height 33
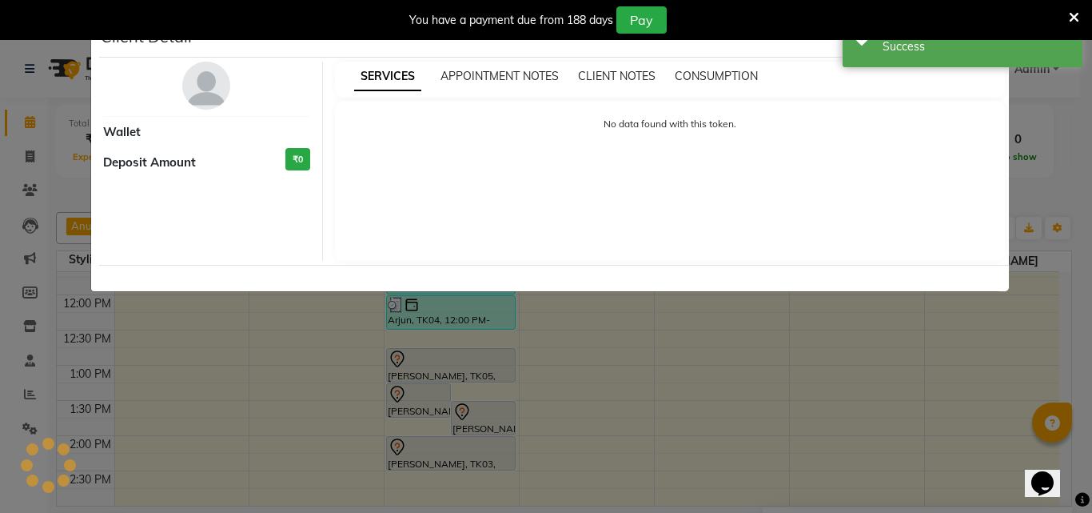
select select "7"
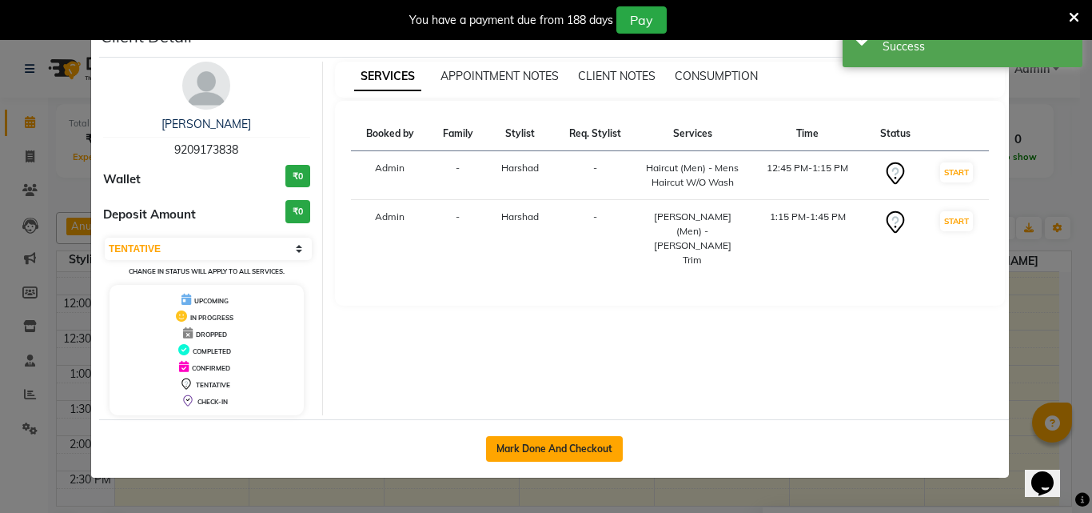
click at [533, 453] on button "Mark Done And Checkout" at bounding box center [554, 449] width 137 height 26
select select "service"
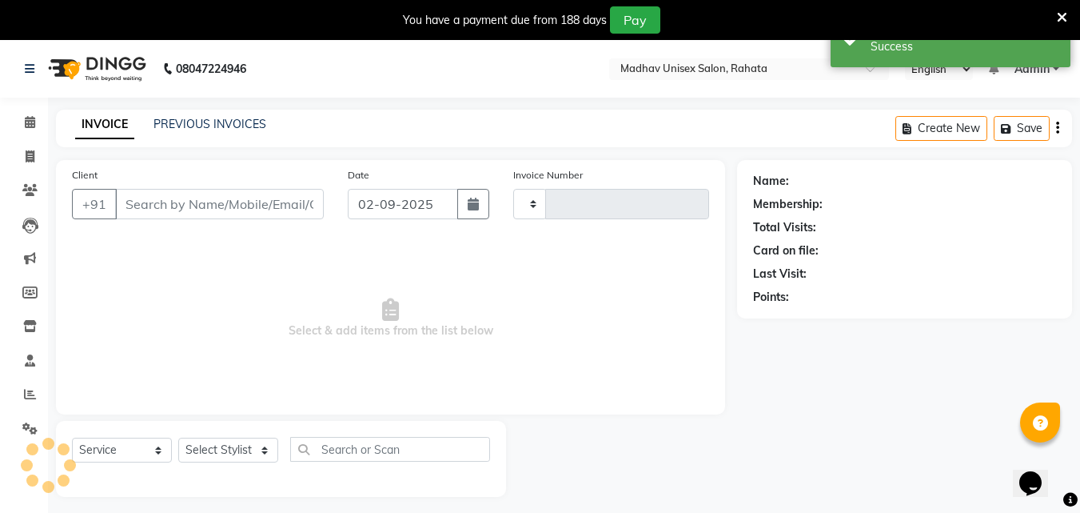
type input "2748"
select select "870"
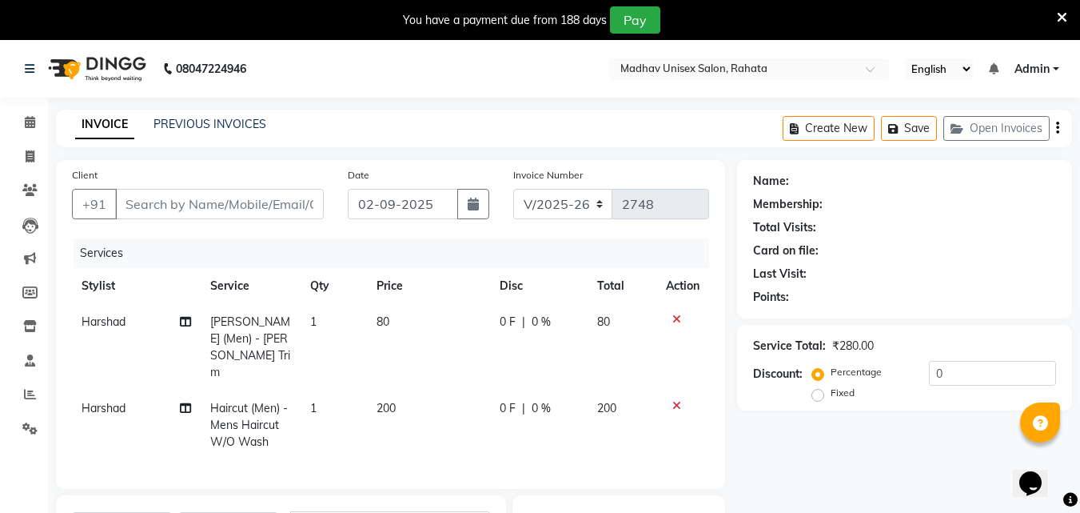
type input "9209173838"
select select "14048"
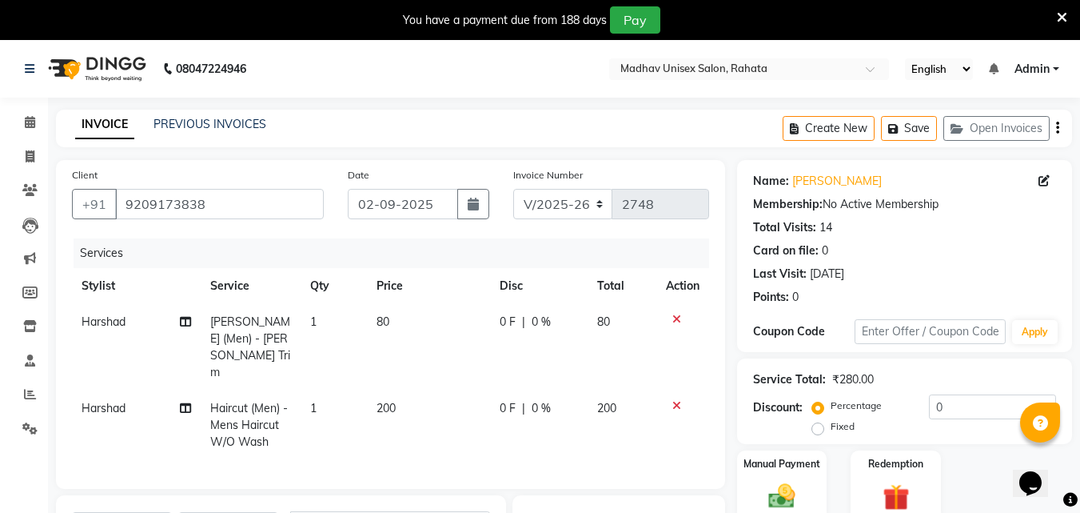
click at [438, 345] on td "80" at bounding box center [428, 347] width 123 height 86
select select "14048"
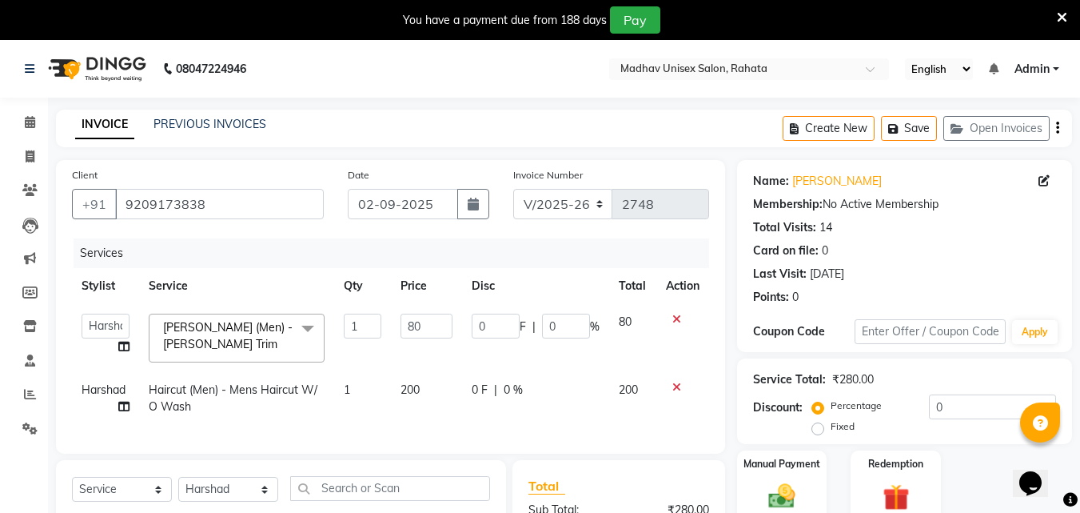
click at [434, 340] on td "80" at bounding box center [426, 338] width 71 height 68
click at [429, 325] on input "80" at bounding box center [427, 325] width 52 height 25
type input "8"
type input "100"
click at [791, 485] on img at bounding box center [782, 496] width 45 height 32
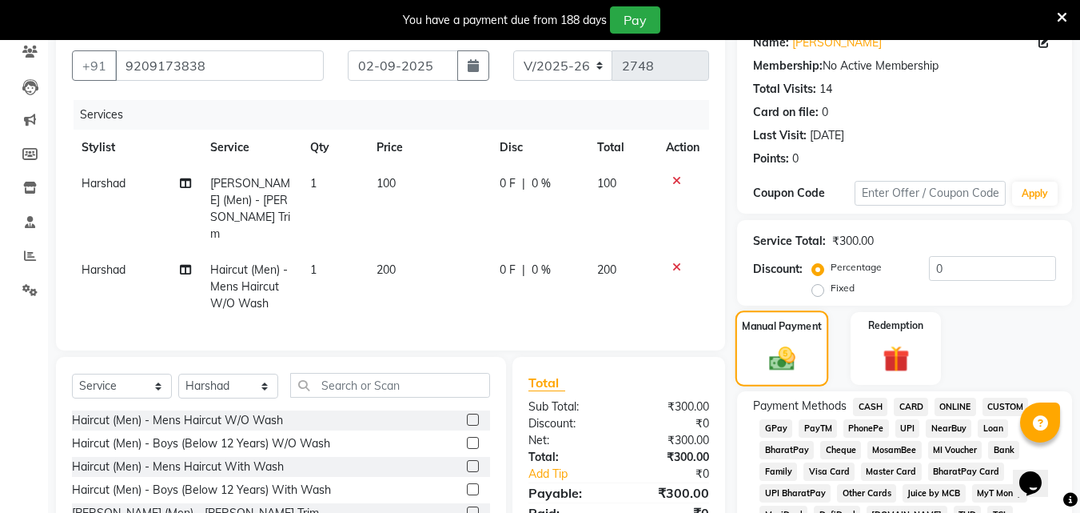
scroll to position [199, 0]
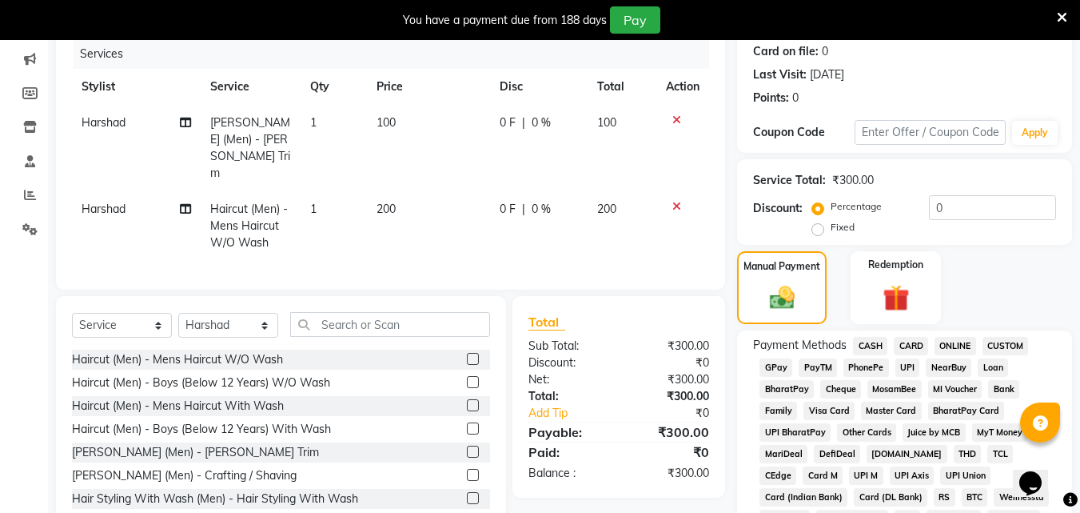
click at [866, 369] on span "PhonePe" at bounding box center [867, 367] width 46 height 18
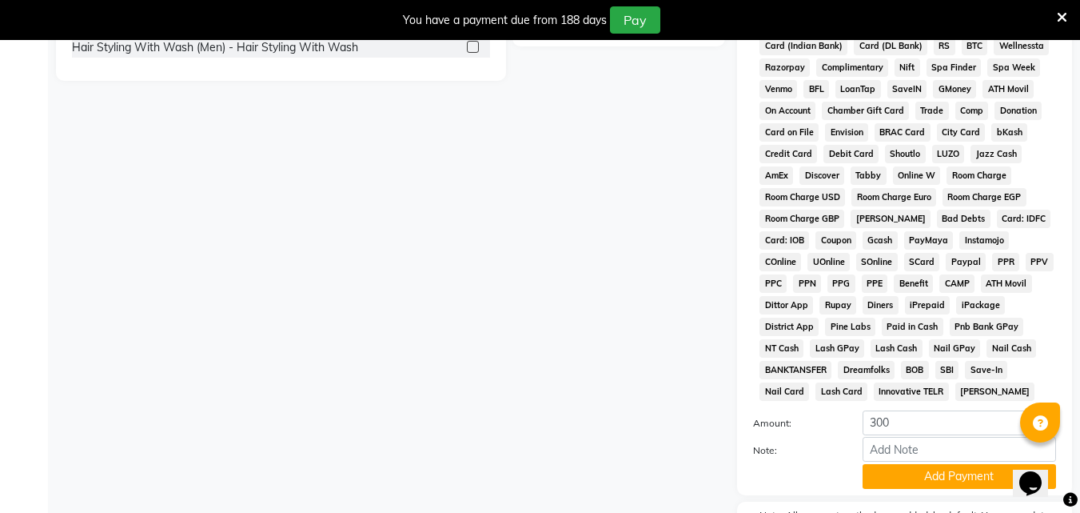
scroll to position [660, 0]
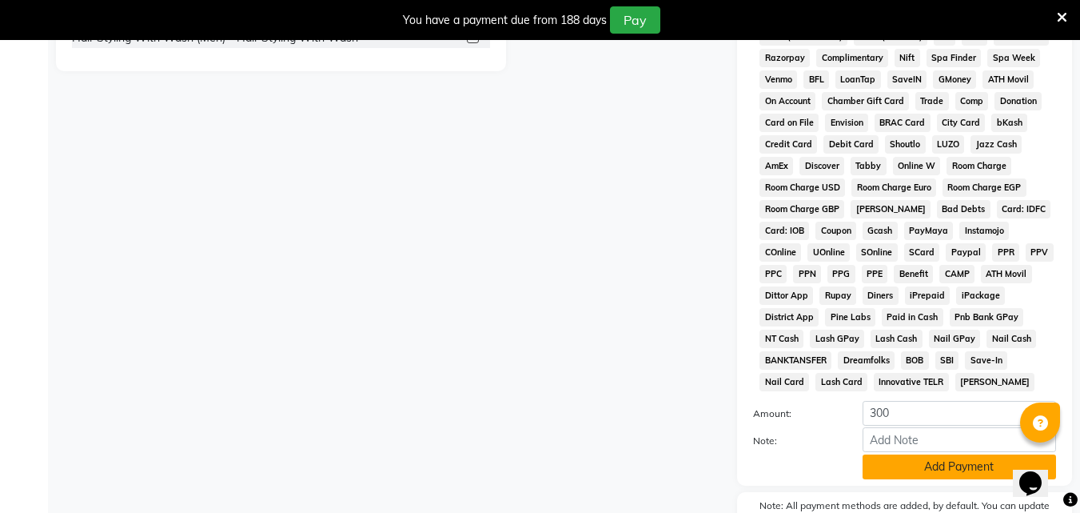
click at [886, 469] on button "Add Payment" at bounding box center [960, 466] width 194 height 25
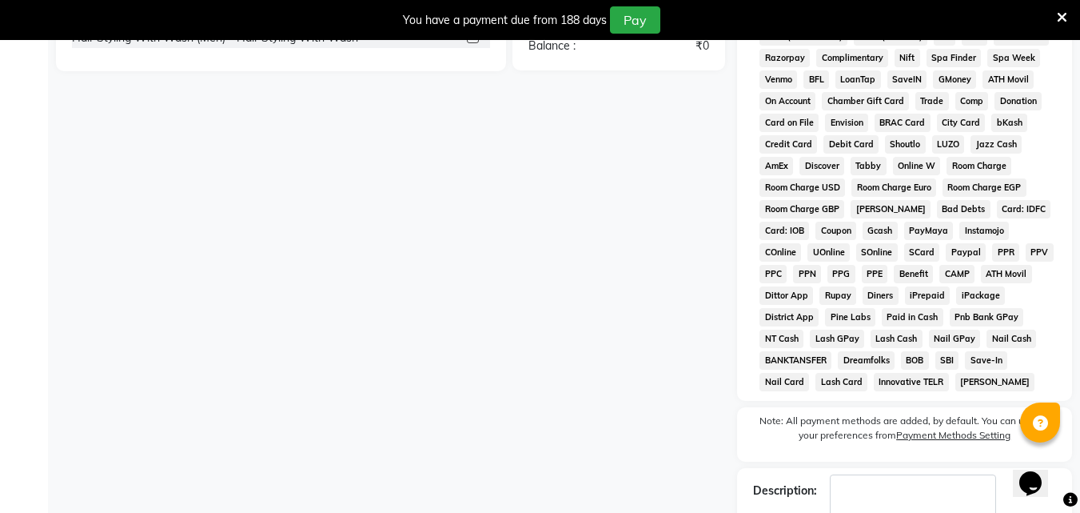
scroll to position [756, 0]
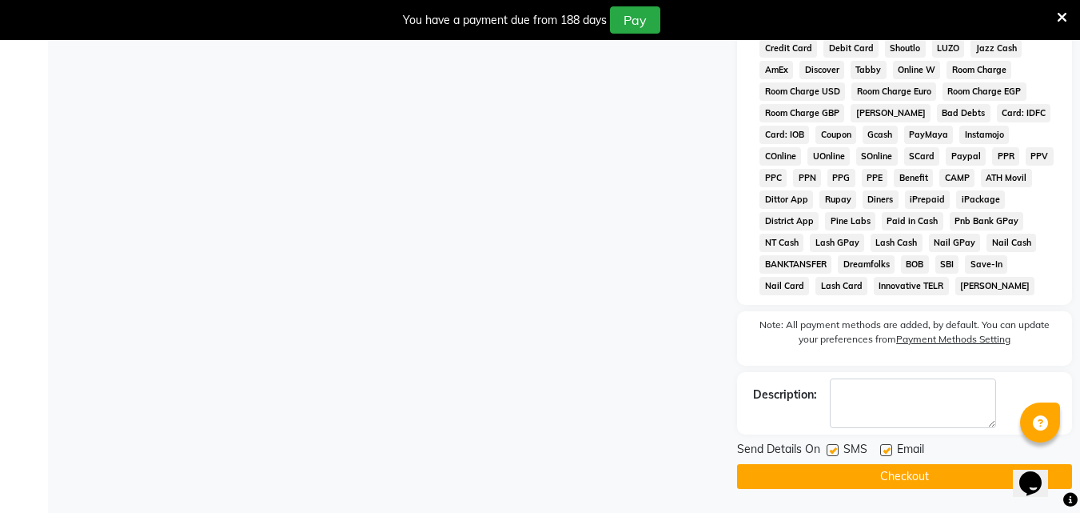
click at [882, 467] on button "Checkout" at bounding box center [904, 476] width 335 height 25
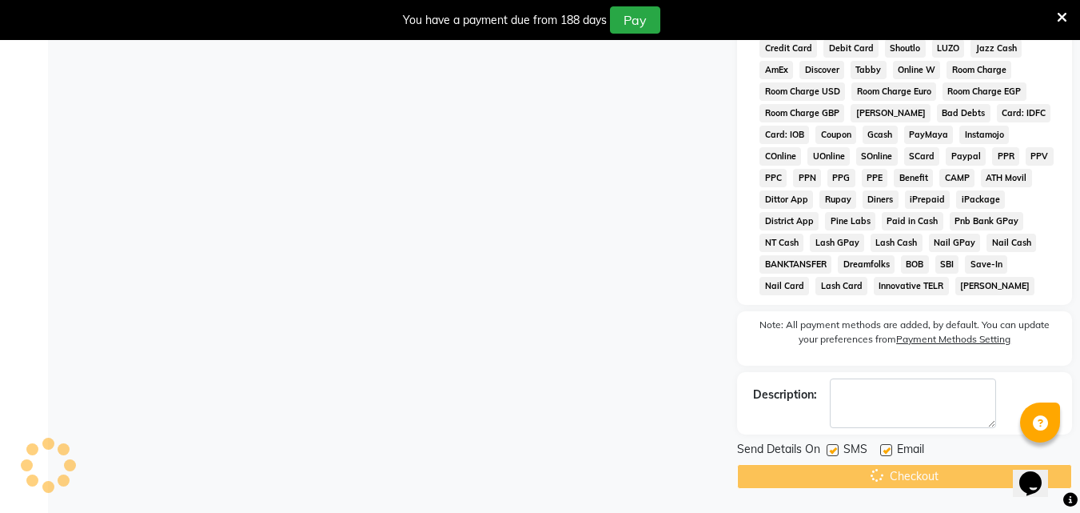
scroll to position [310, 0]
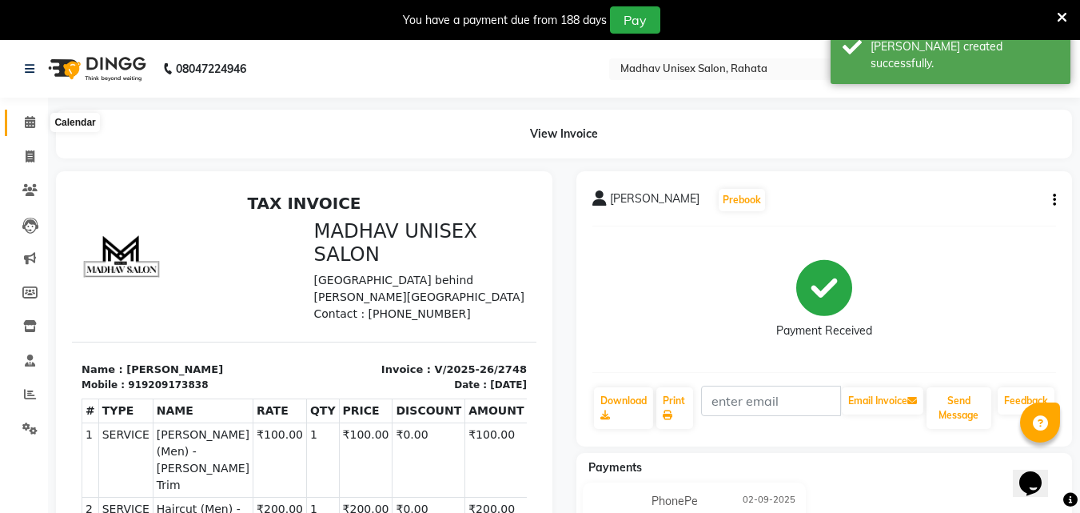
click at [30, 122] on icon at bounding box center [30, 122] width 10 height 12
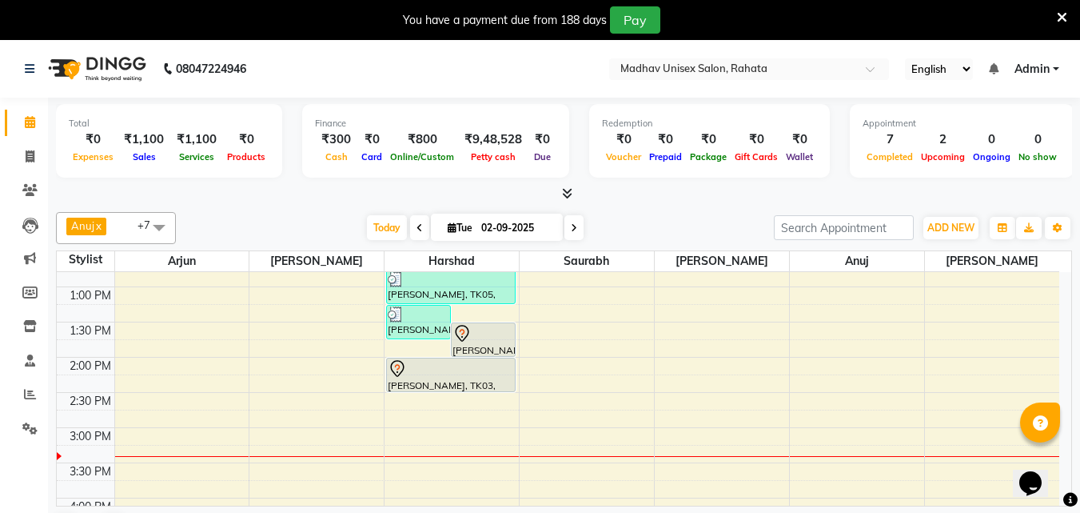
scroll to position [475, 0]
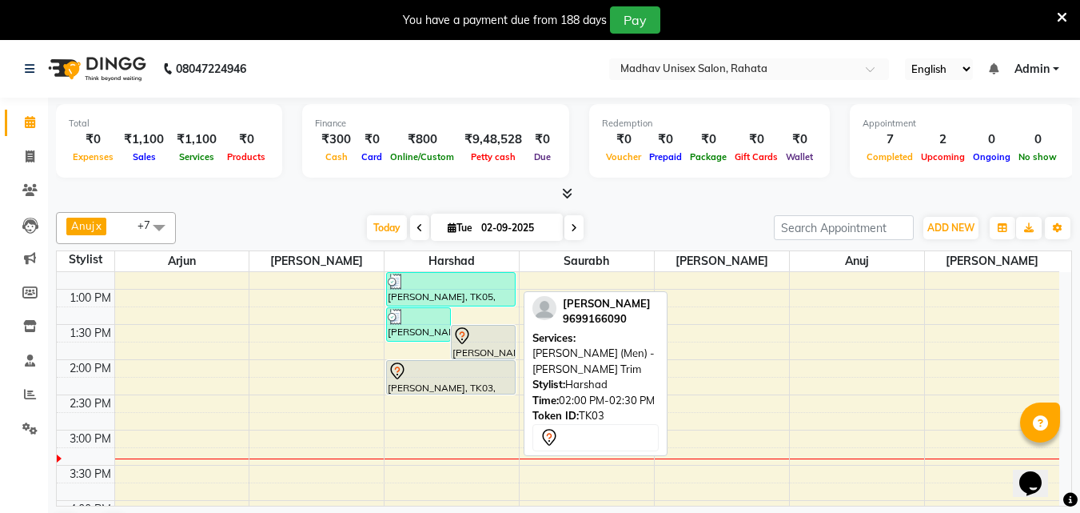
click at [467, 378] on div at bounding box center [451, 370] width 126 height 19
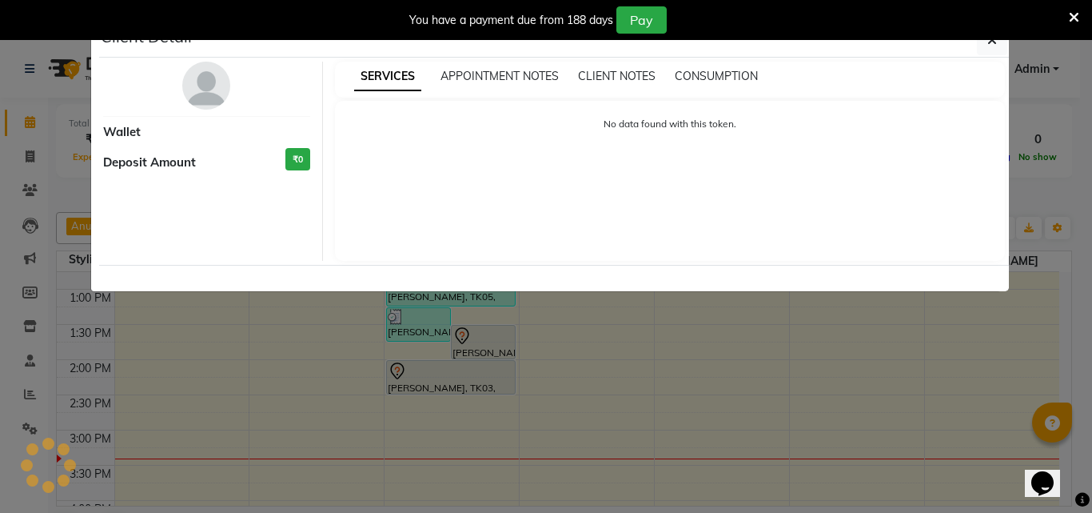
select select "7"
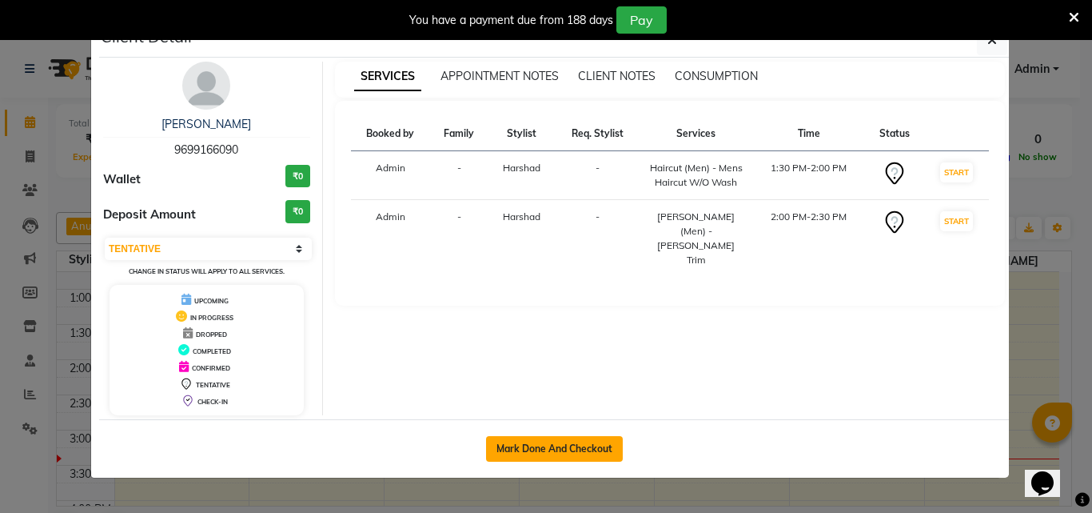
click at [539, 445] on button "Mark Done And Checkout" at bounding box center [554, 449] width 137 height 26
select select "service"
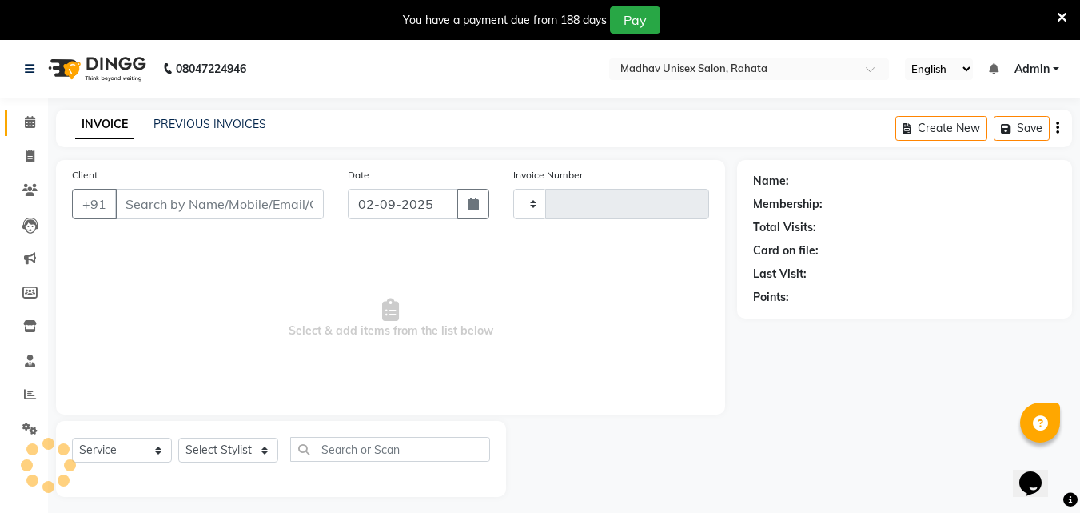
type input "2749"
select select "870"
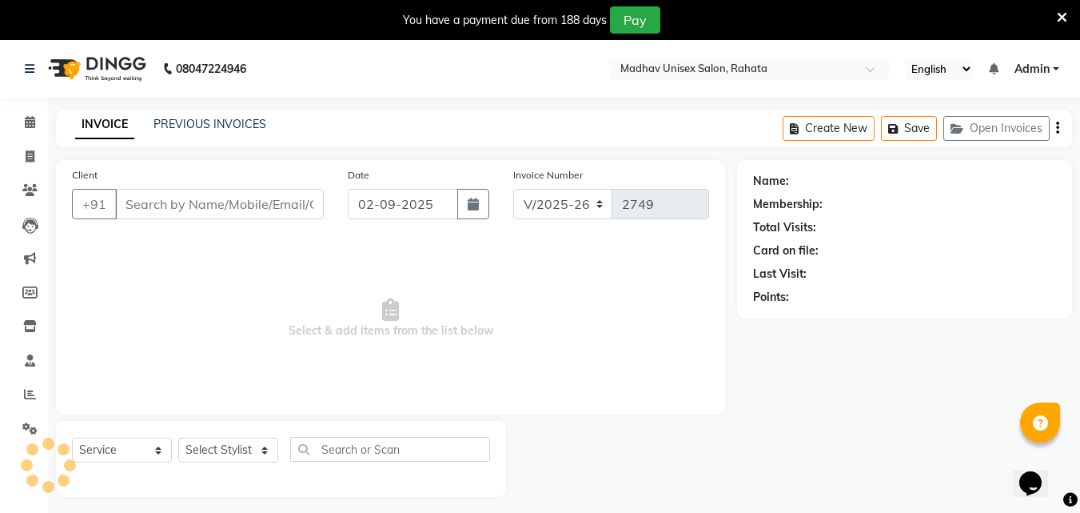
click at [416, 319] on span "Select & add items from the list below" at bounding box center [390, 318] width 637 height 160
click at [412, 386] on span "Select & add items from the list below" at bounding box center [390, 318] width 637 height 160
click at [716, 138] on div "INVOICE PREVIOUS INVOICES Create New Save Open Invoices" at bounding box center [564, 129] width 1016 height 38
click at [1065, 18] on icon at bounding box center [1062, 17] width 10 height 14
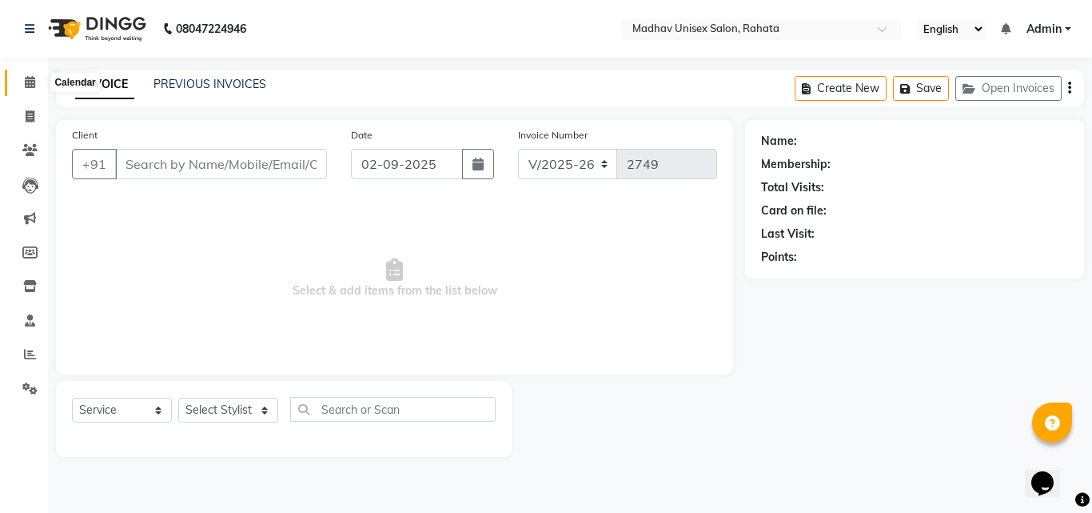
click at [36, 90] on span at bounding box center [30, 83] width 28 height 18
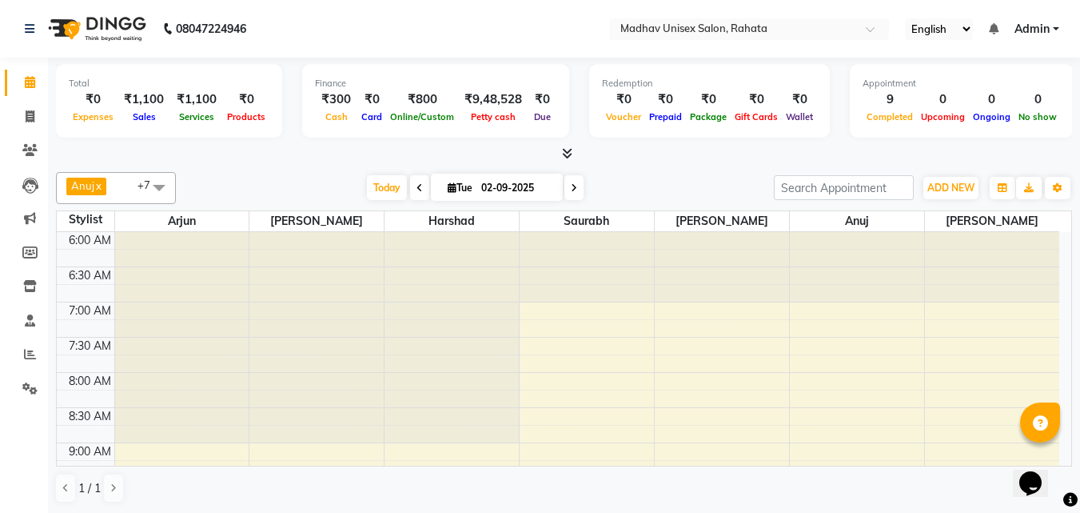
click at [30, 85] on icon at bounding box center [30, 82] width 10 height 12
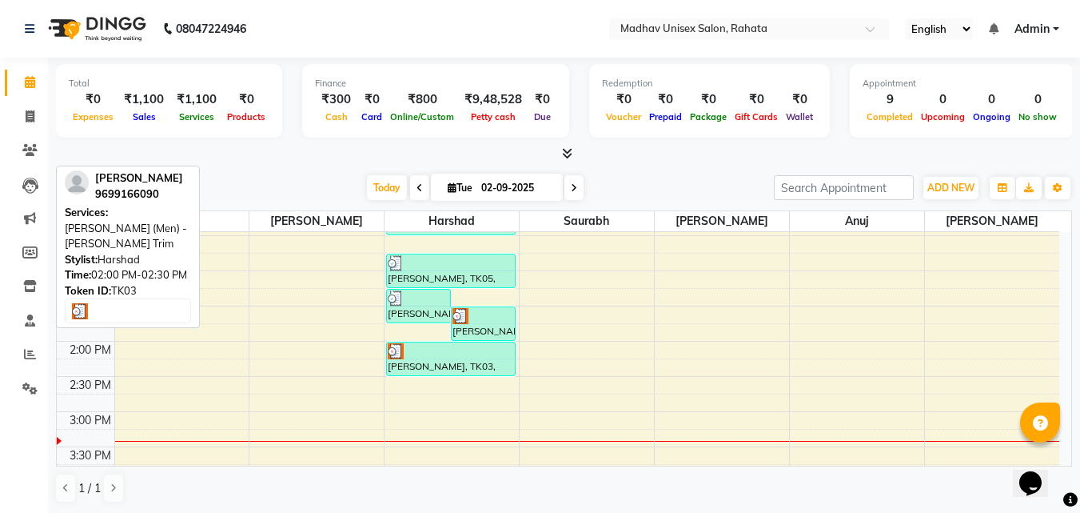
scroll to position [454, 0]
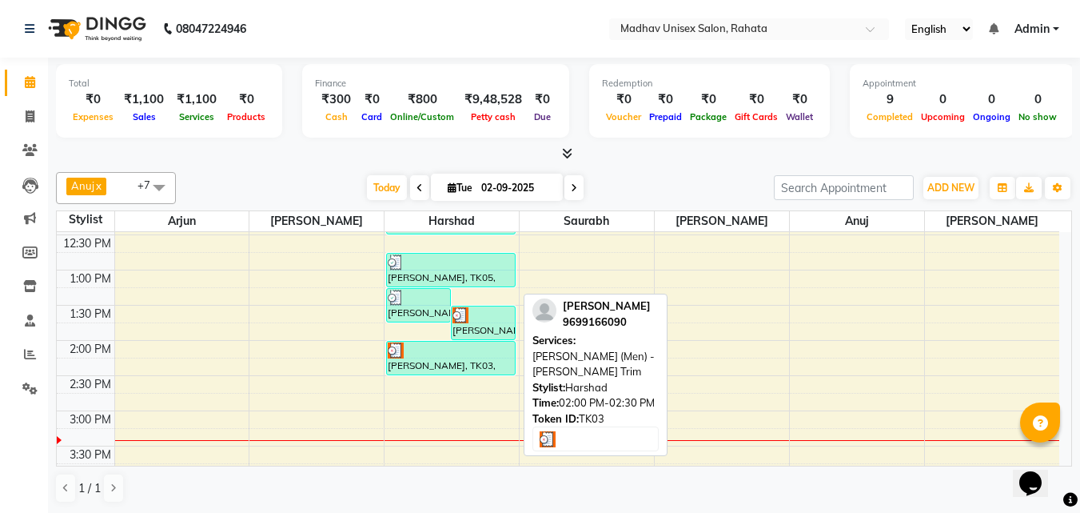
click at [469, 353] on div at bounding box center [451, 350] width 126 height 16
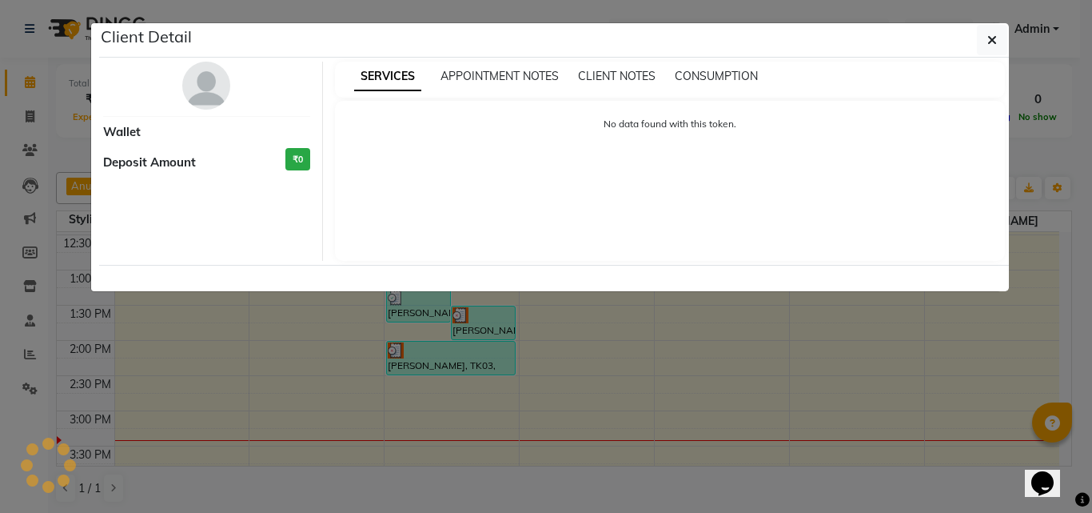
select select "3"
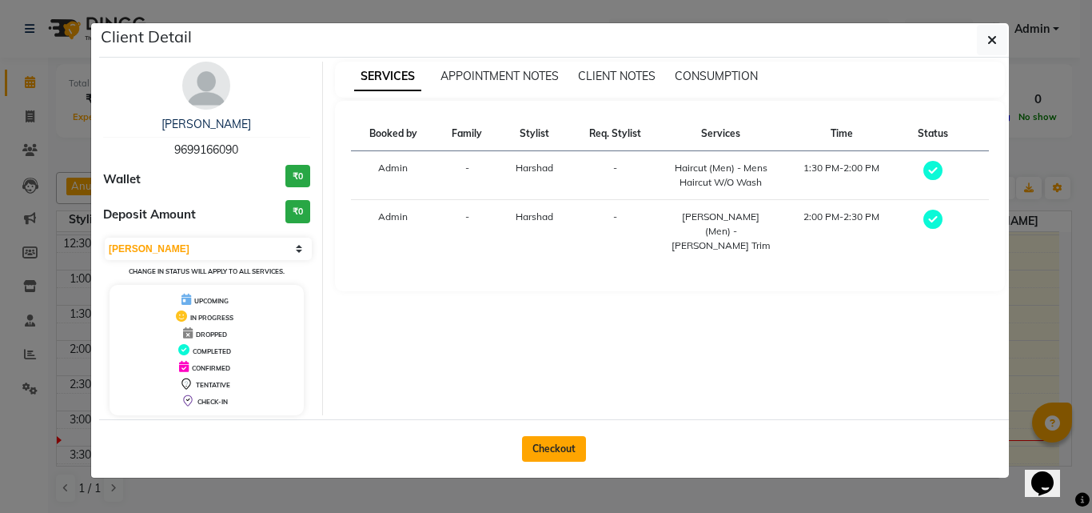
click at [551, 454] on button "Checkout" at bounding box center [554, 449] width 64 height 26
select select "service"
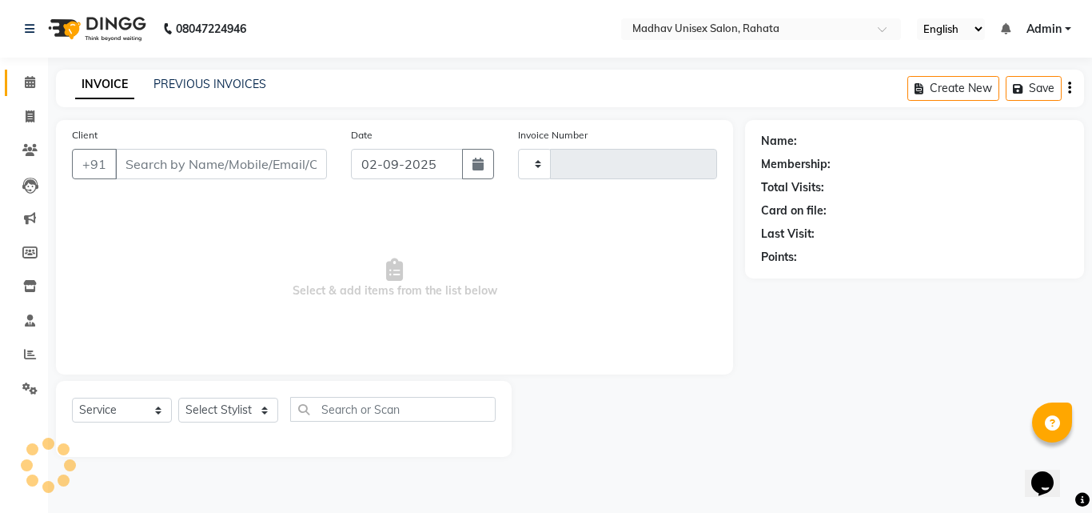
type input "2749"
select select "870"
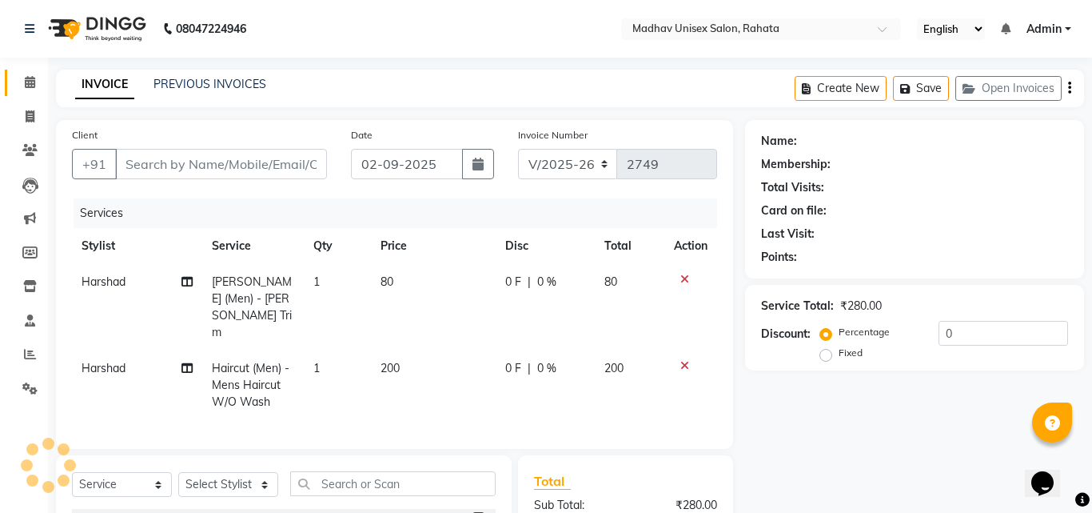
type input "9699166090"
select select "14048"
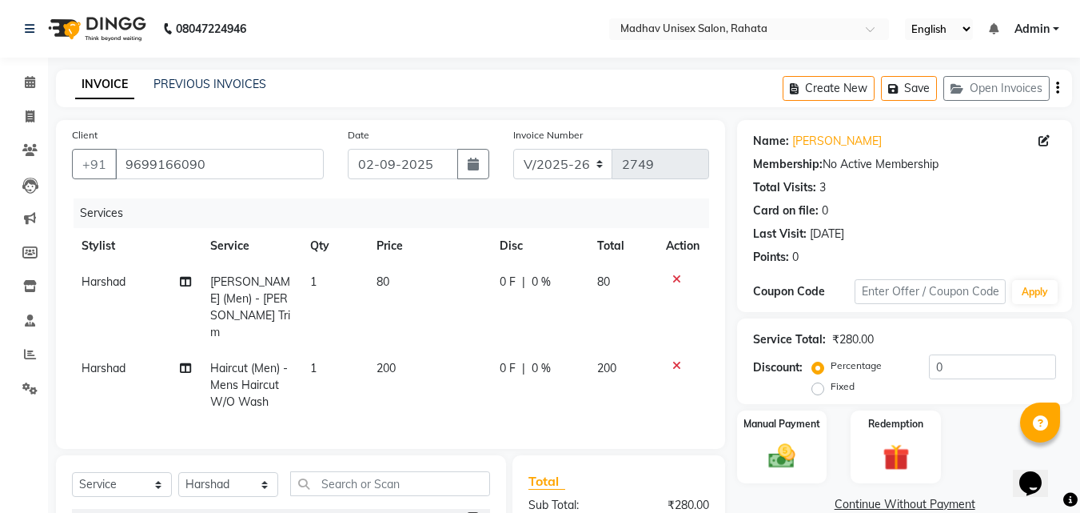
click at [387, 279] on span "80" at bounding box center [383, 281] width 13 height 14
select select "14048"
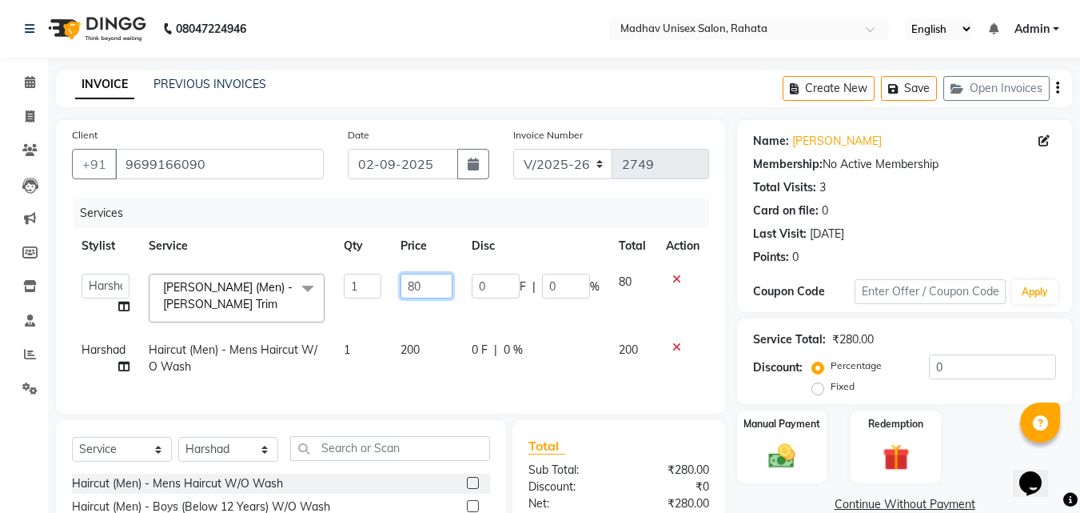
click at [421, 274] on input "80" at bounding box center [427, 285] width 52 height 25
type input "8"
type input "50"
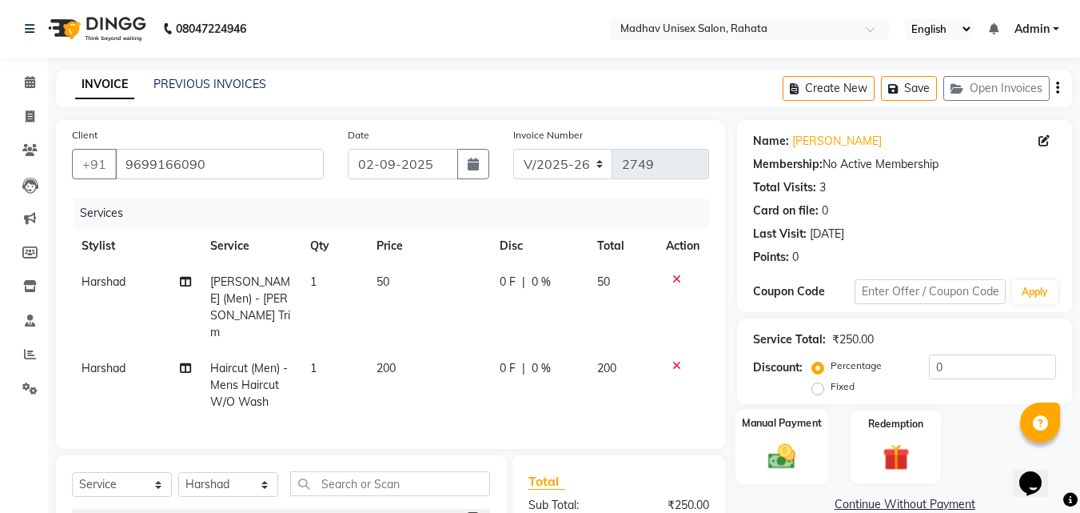
click at [750, 441] on div "Manual Payment" at bounding box center [783, 447] width 94 height 76
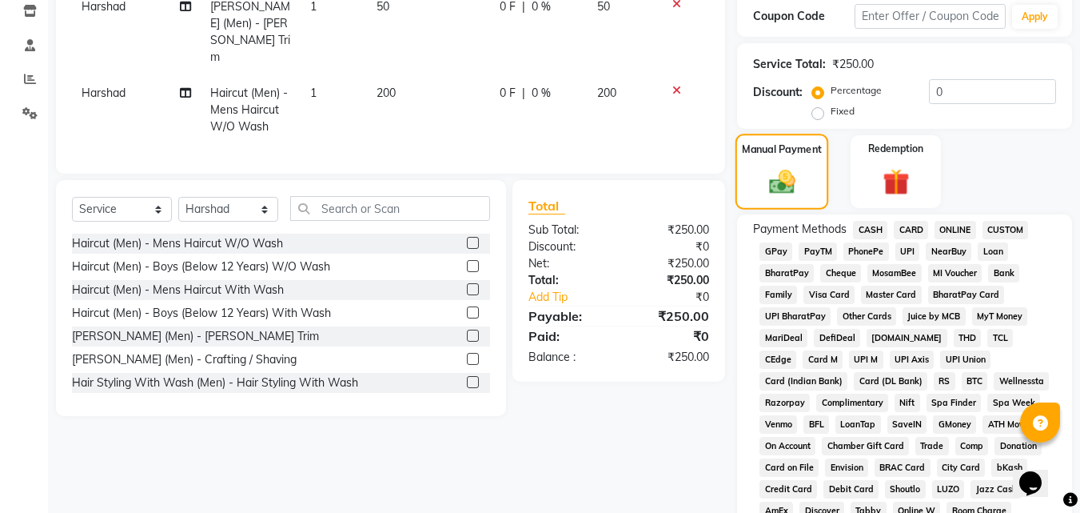
scroll to position [276, 0]
click at [869, 241] on span "PhonePe" at bounding box center [867, 250] width 46 height 18
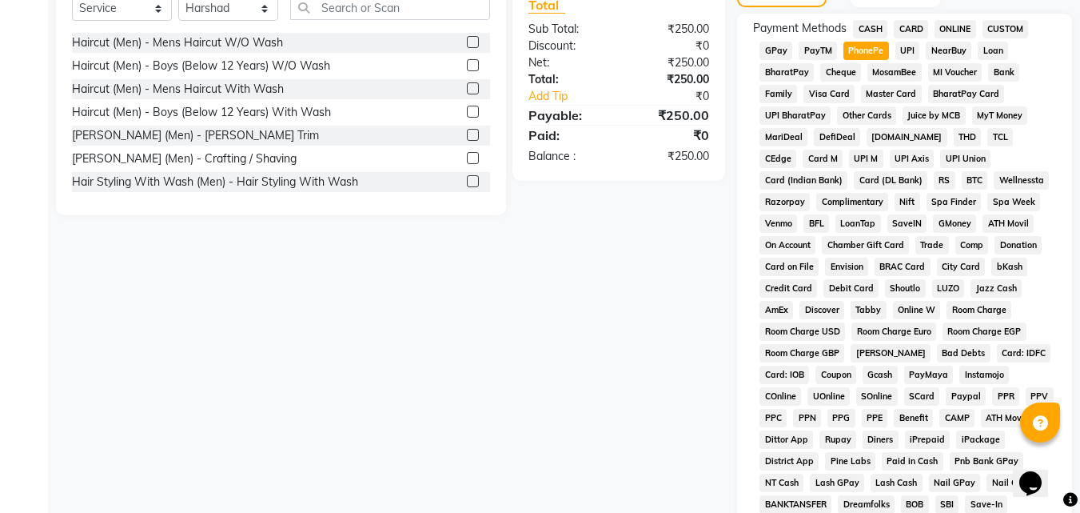
scroll to position [710, 0]
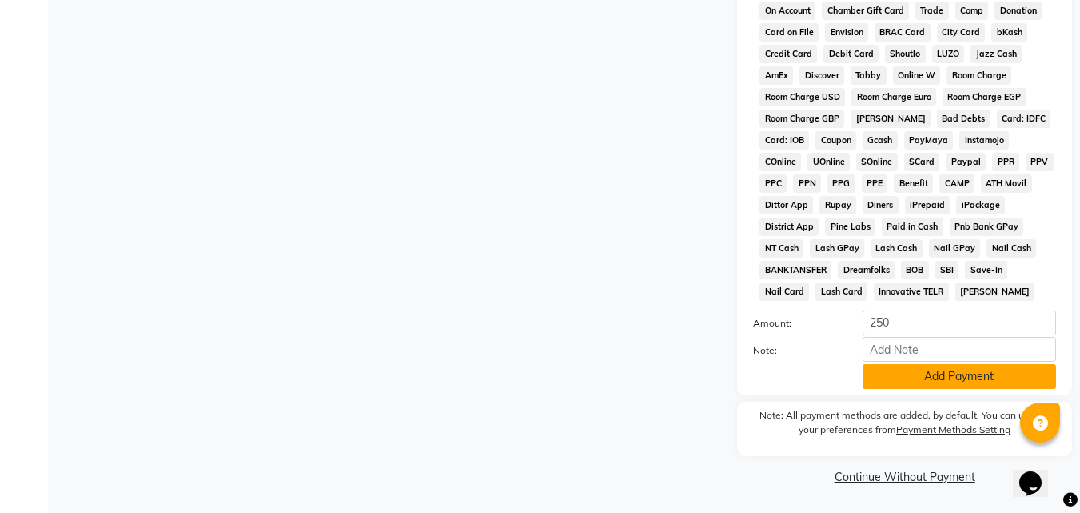
click at [956, 377] on button "Add Payment" at bounding box center [960, 376] width 194 height 25
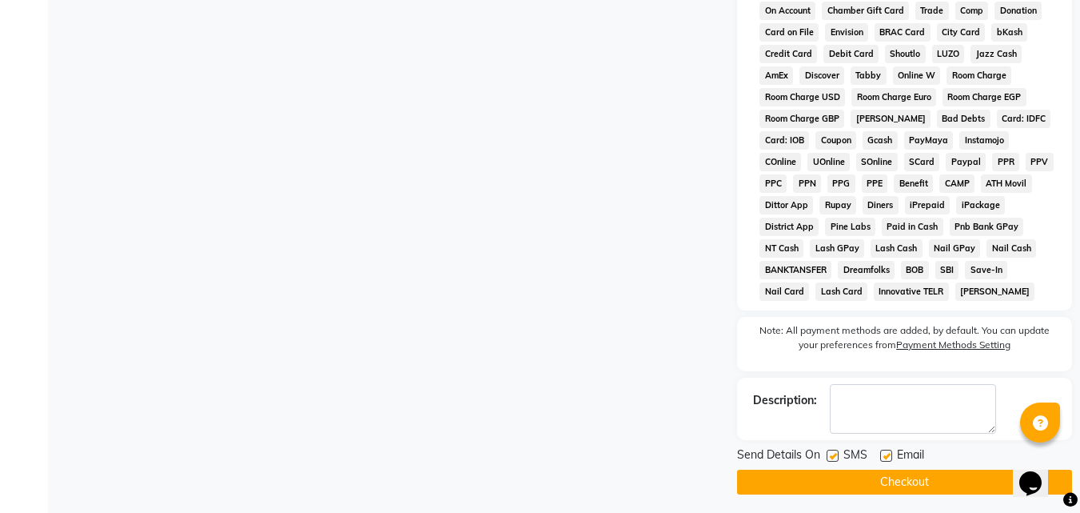
scroll to position [716, 0]
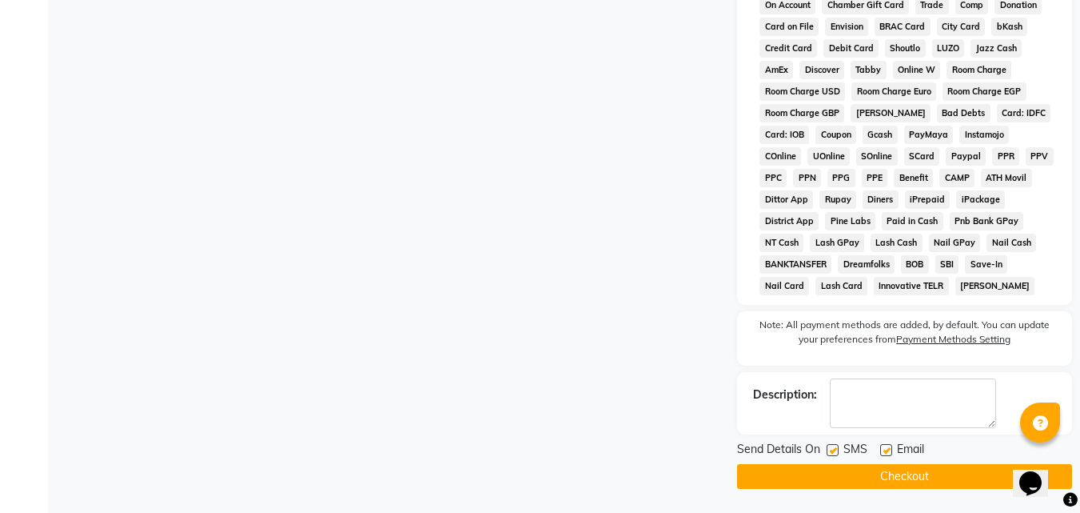
click at [894, 465] on button "Checkout" at bounding box center [904, 476] width 335 height 25
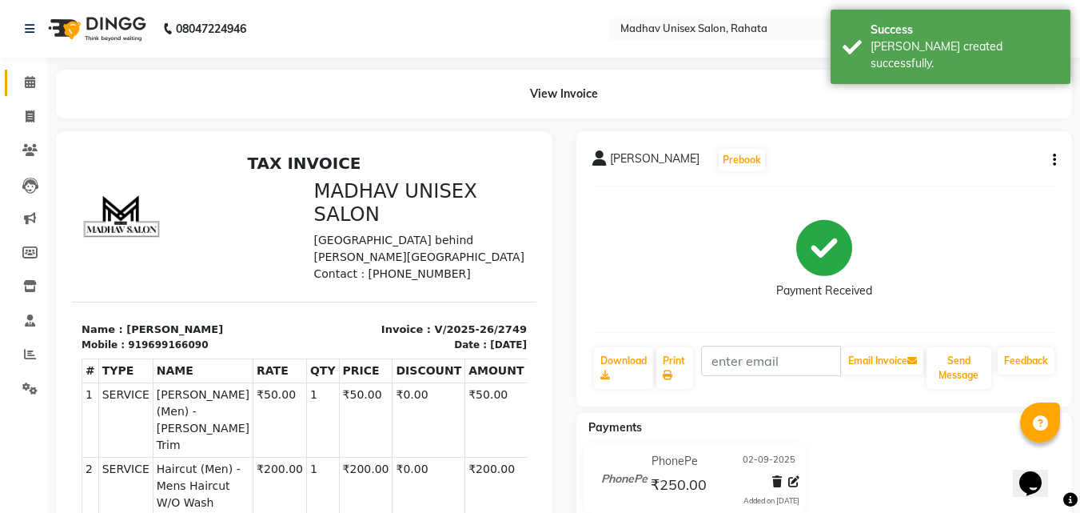
click at [15, 87] on link "Calendar" at bounding box center [24, 83] width 38 height 26
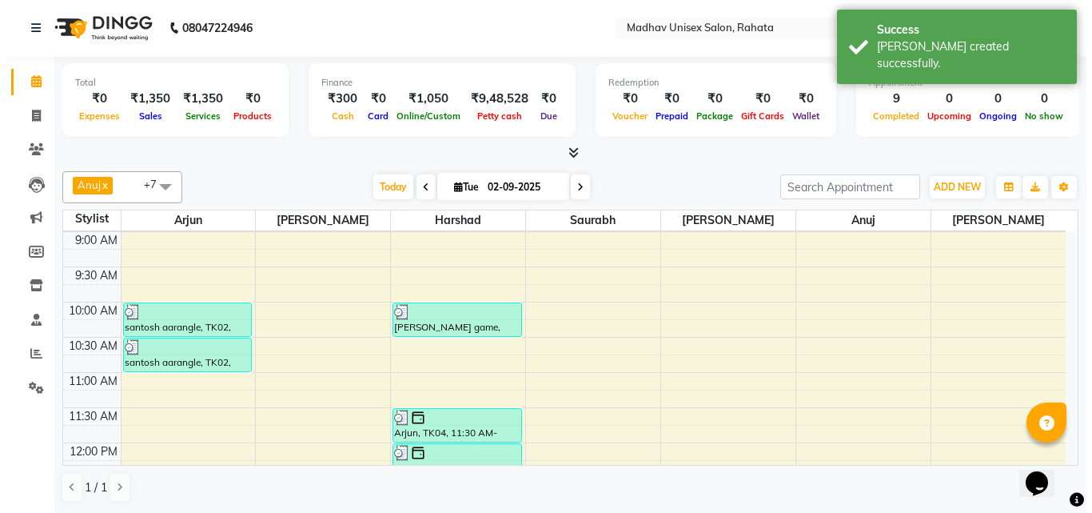
scroll to position [211, 0]
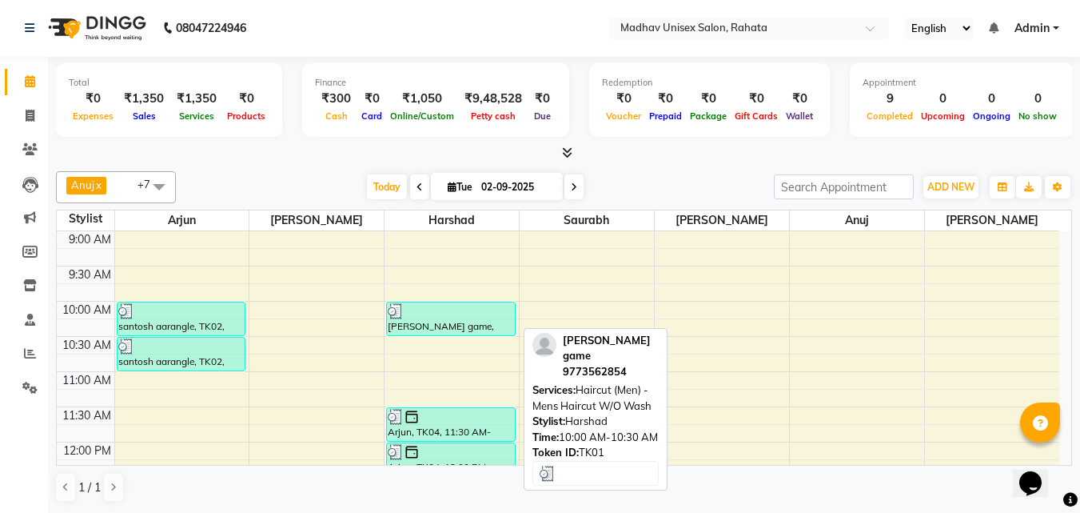
click at [435, 314] on div at bounding box center [451, 311] width 126 height 16
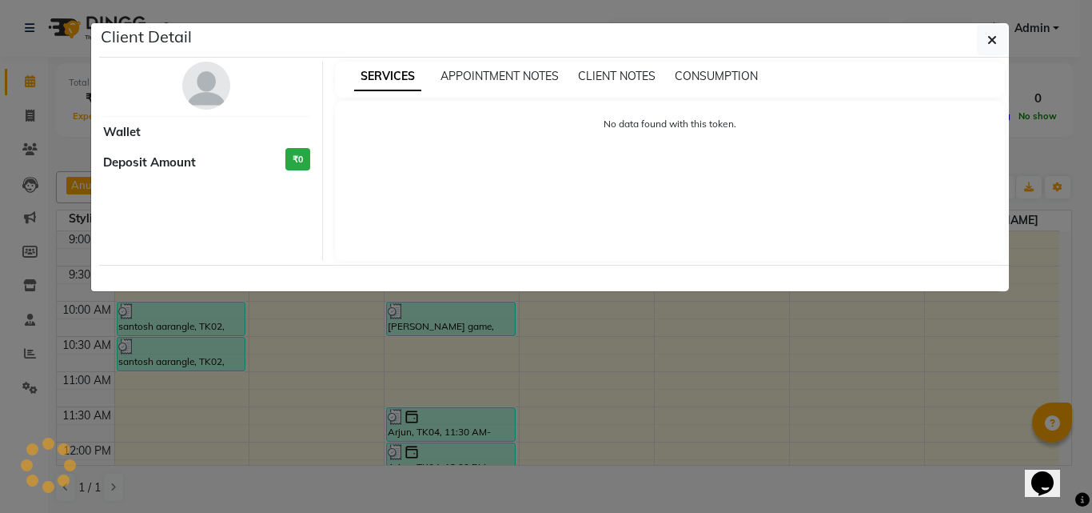
select select "3"
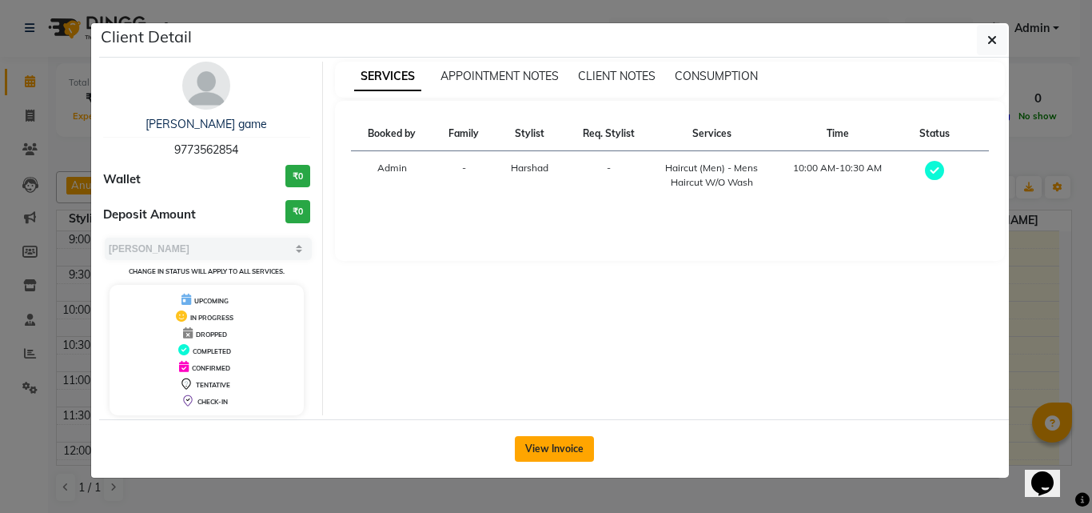
click at [562, 458] on button "View Invoice" at bounding box center [554, 449] width 79 height 26
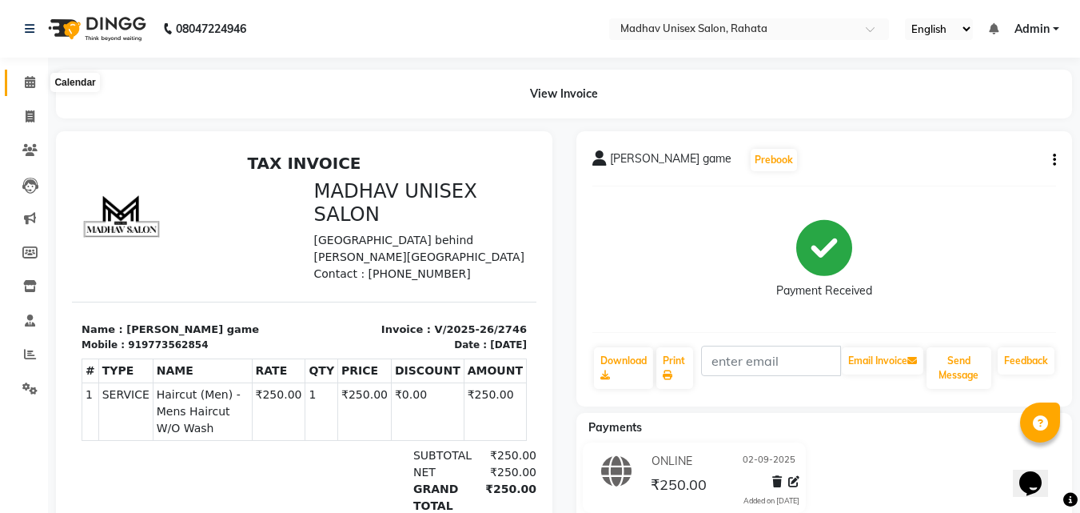
click at [23, 80] on span at bounding box center [30, 83] width 28 height 18
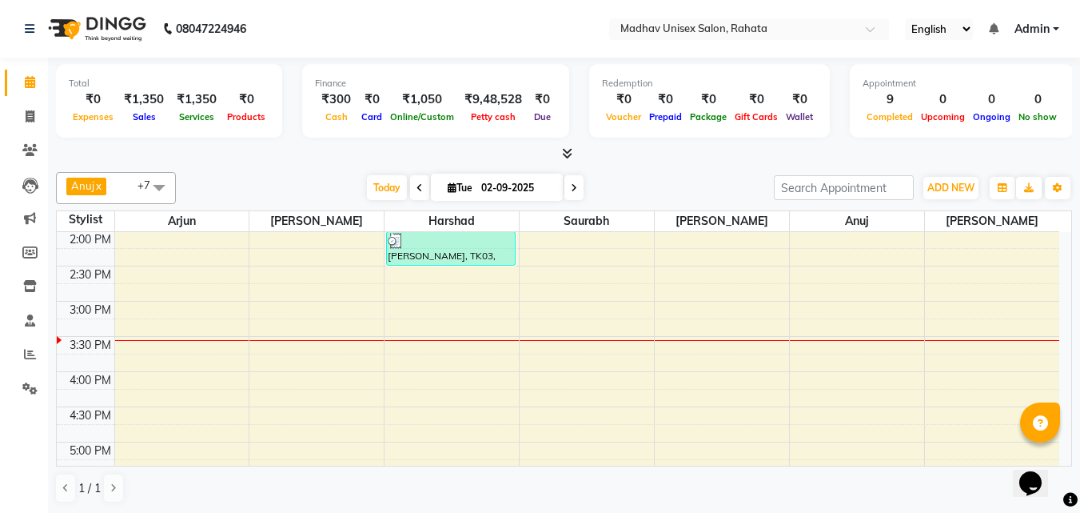
scroll to position [565, 0]
click at [146, 302] on div "6:00 AM 6:30 AM 7:00 AM 7:30 AM 8:00 AM 8:30 AM 9:00 AM 9:30 AM 10:00 AM 10:30 …" at bounding box center [558, 264] width 1003 height 1195
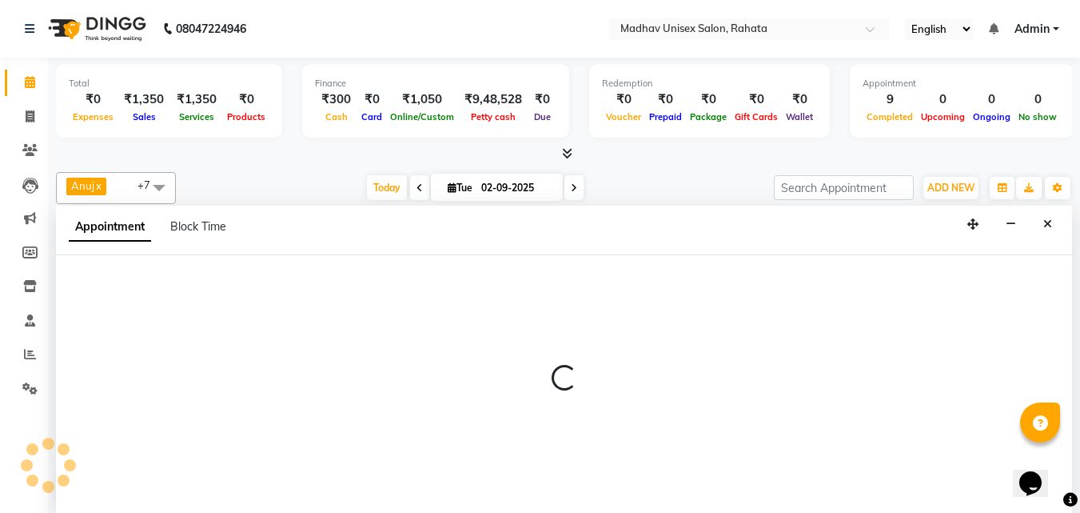
scroll to position [1, 0]
select select "14046"
select select "tentative"
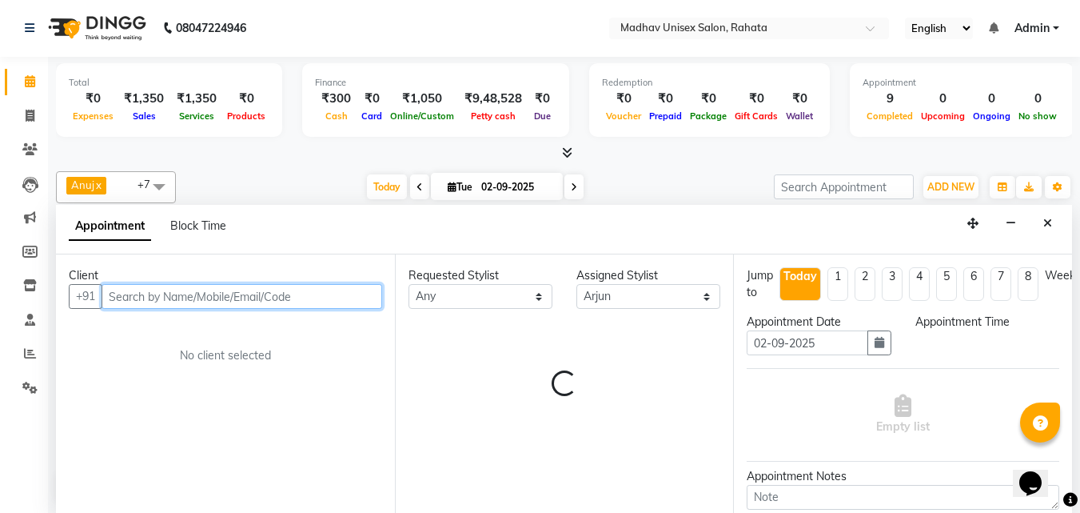
select select "900"
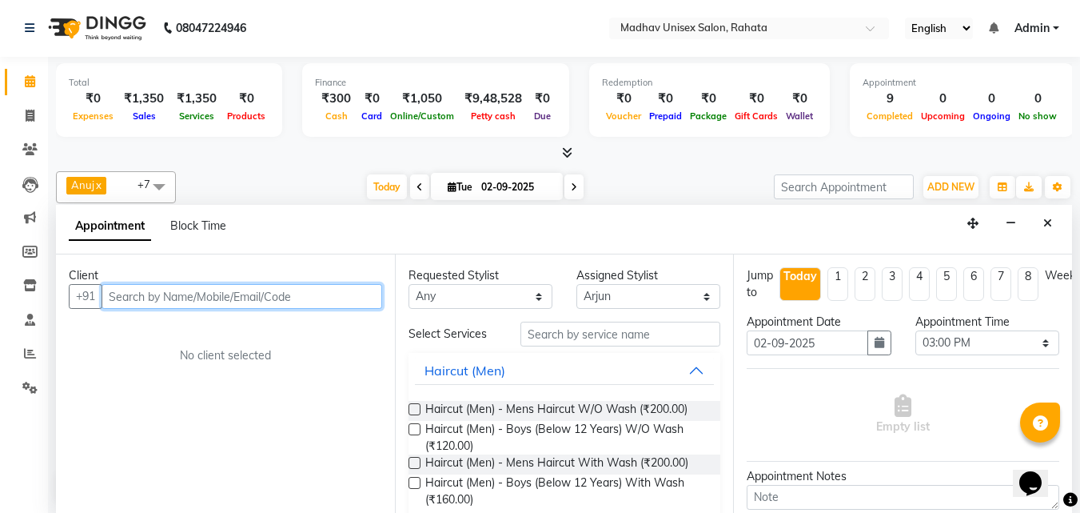
click at [232, 298] on input "text" at bounding box center [242, 296] width 281 height 25
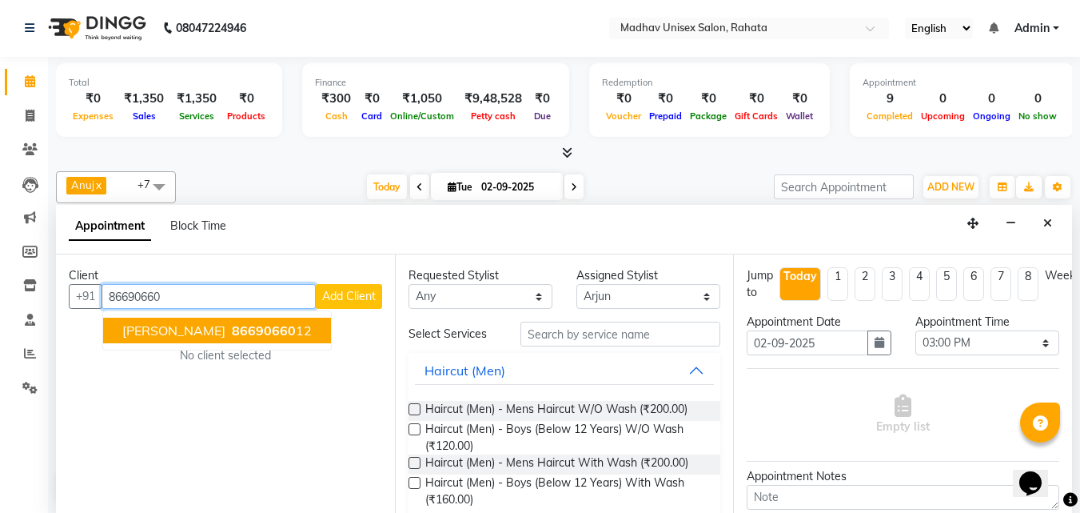
click at [243, 336] on span "86690660" at bounding box center [264, 330] width 64 height 16
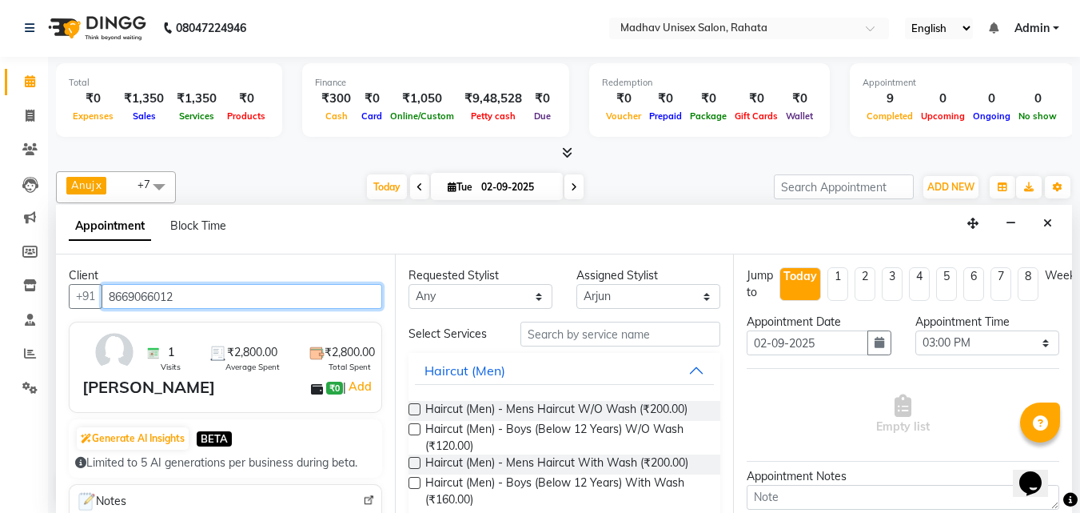
type input "8669066012"
click at [243, 336] on div "1 Visits ₹2,800.00 Average Spent ₹2,800.00 Total Spent" at bounding box center [258, 352] width 233 height 42
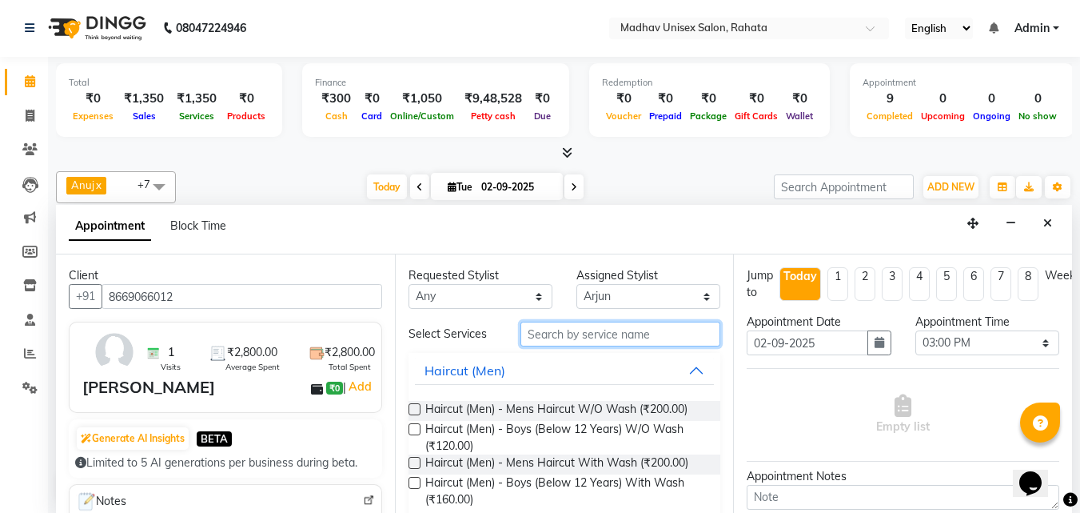
click at [572, 337] on input "text" at bounding box center [621, 333] width 200 height 25
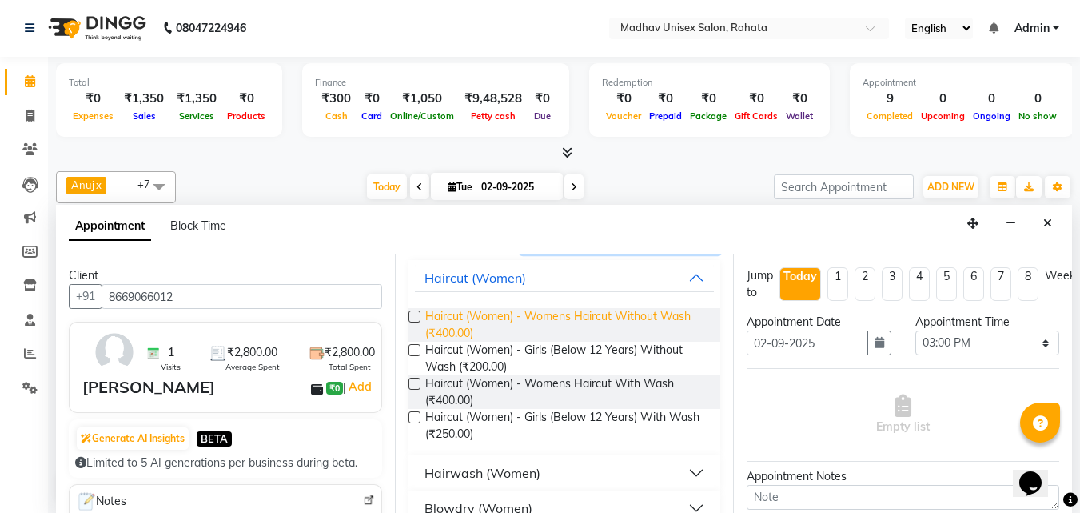
scroll to position [98, 0]
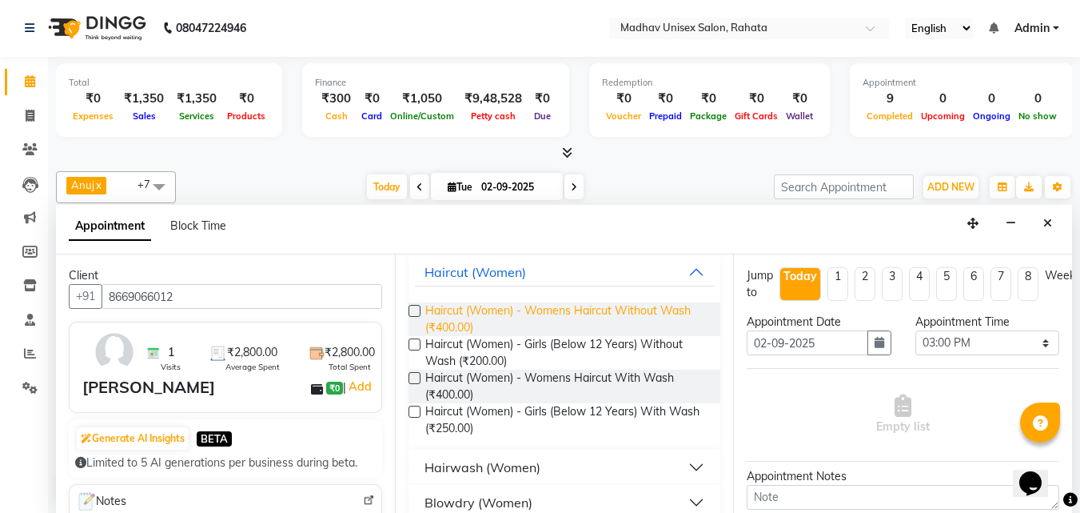
type input "wom"
click at [462, 317] on span "Haircut (Women) - Womens Haircut Without Wash (₹400.00)" at bounding box center [566, 319] width 283 height 34
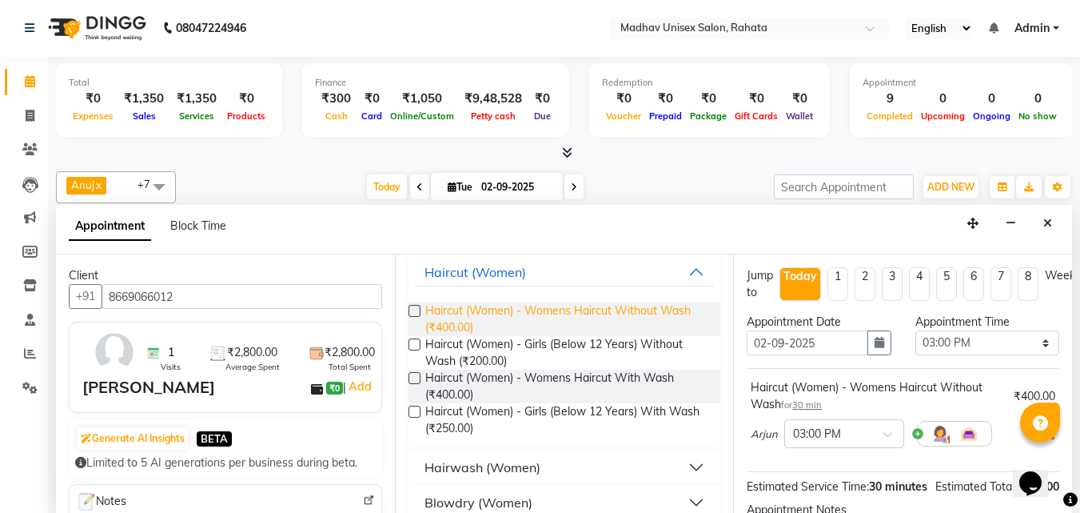
click at [462, 317] on span "Haircut (Women) - Womens Haircut Without Wash (₹400.00)" at bounding box center [566, 319] width 283 height 34
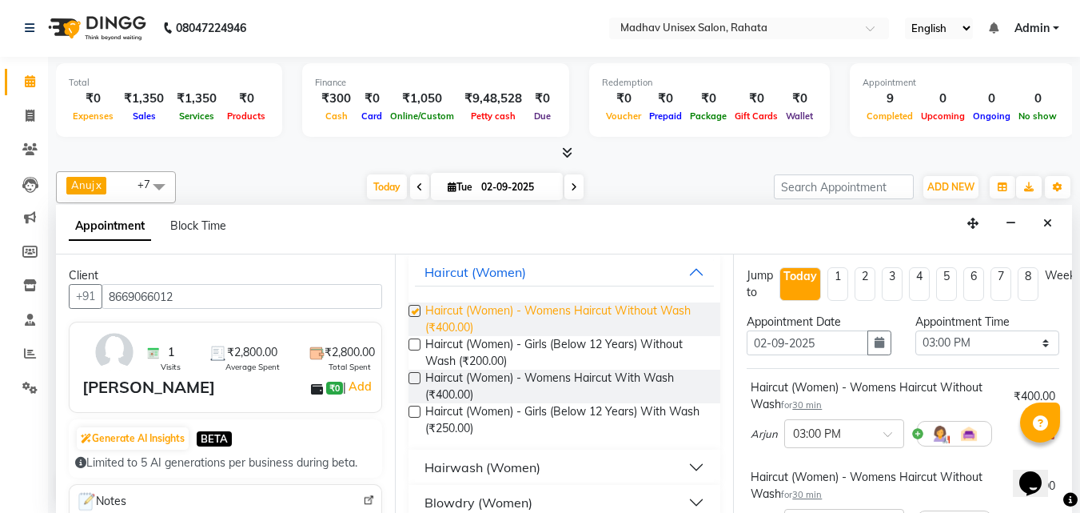
checkbox input "false"
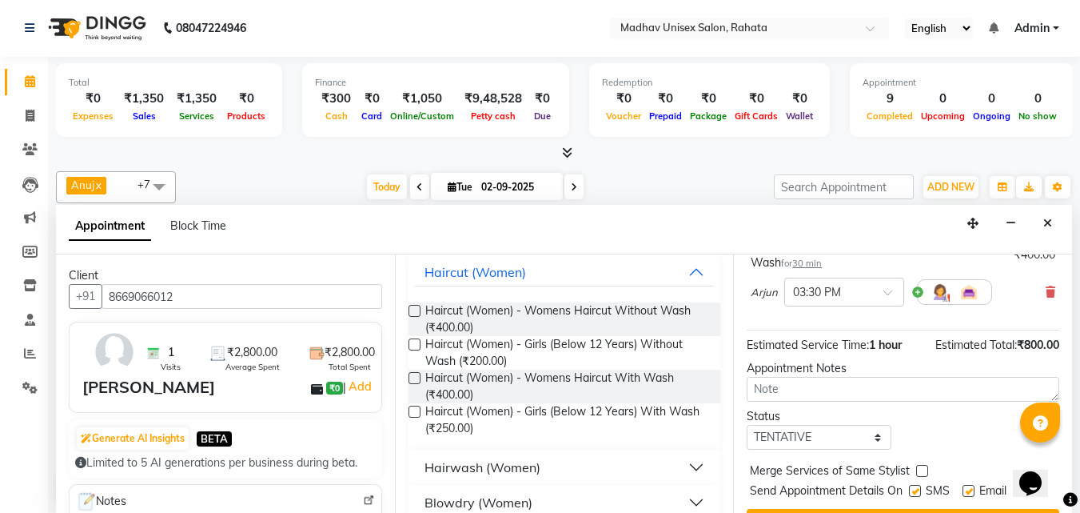
scroll to position [281, 0]
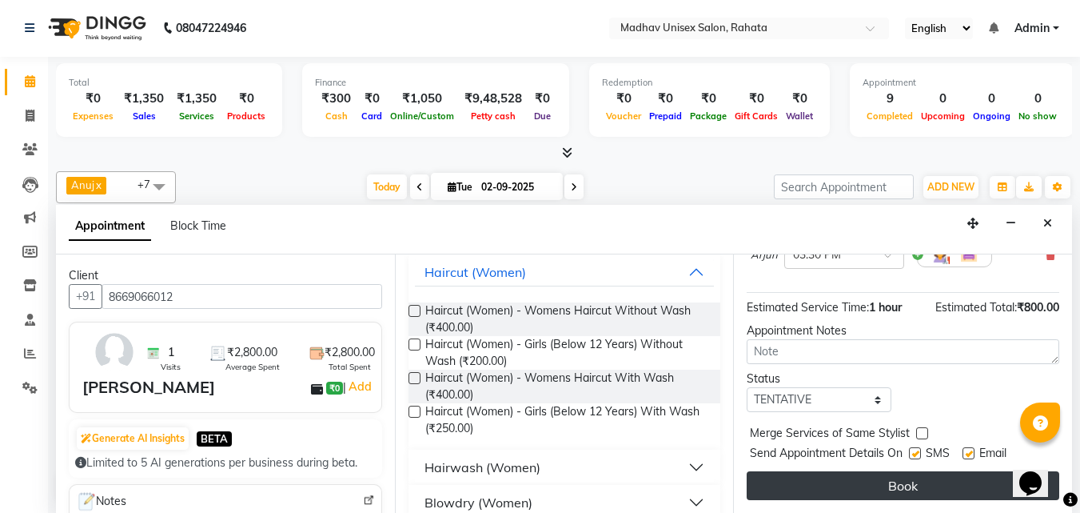
click at [812, 478] on button "Book" at bounding box center [903, 485] width 313 height 29
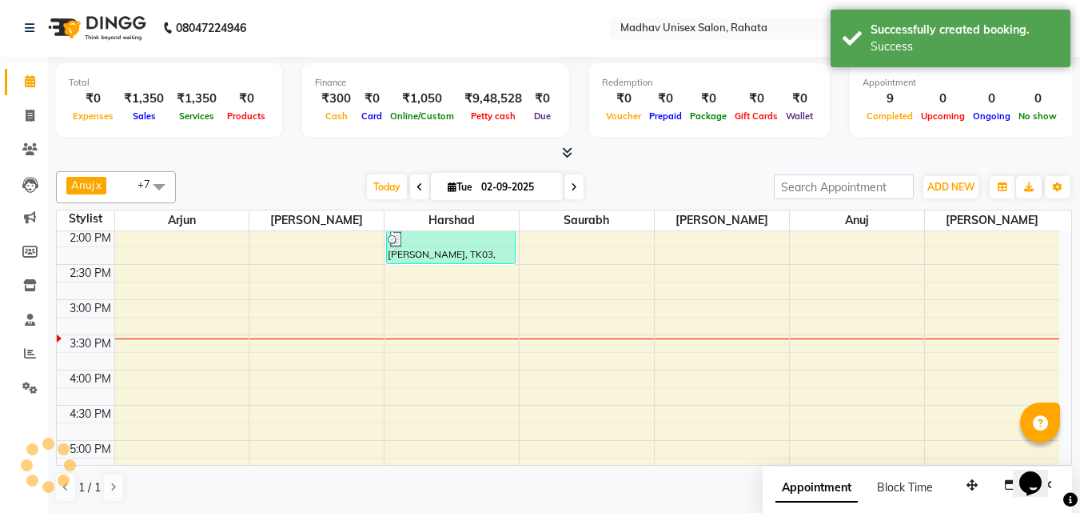
scroll to position [0, 0]
